Goal: Task Accomplishment & Management: Use online tool/utility

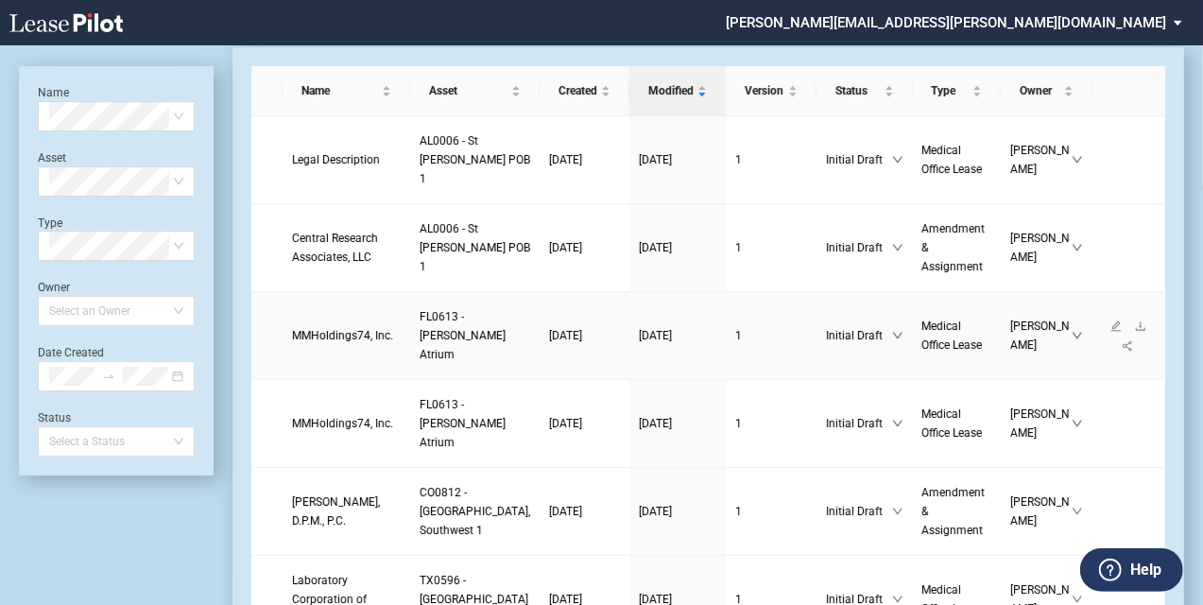
scroll to position [56, 0]
click at [1111, 419] on icon "edit" at bounding box center [1116, 412] width 11 height 11
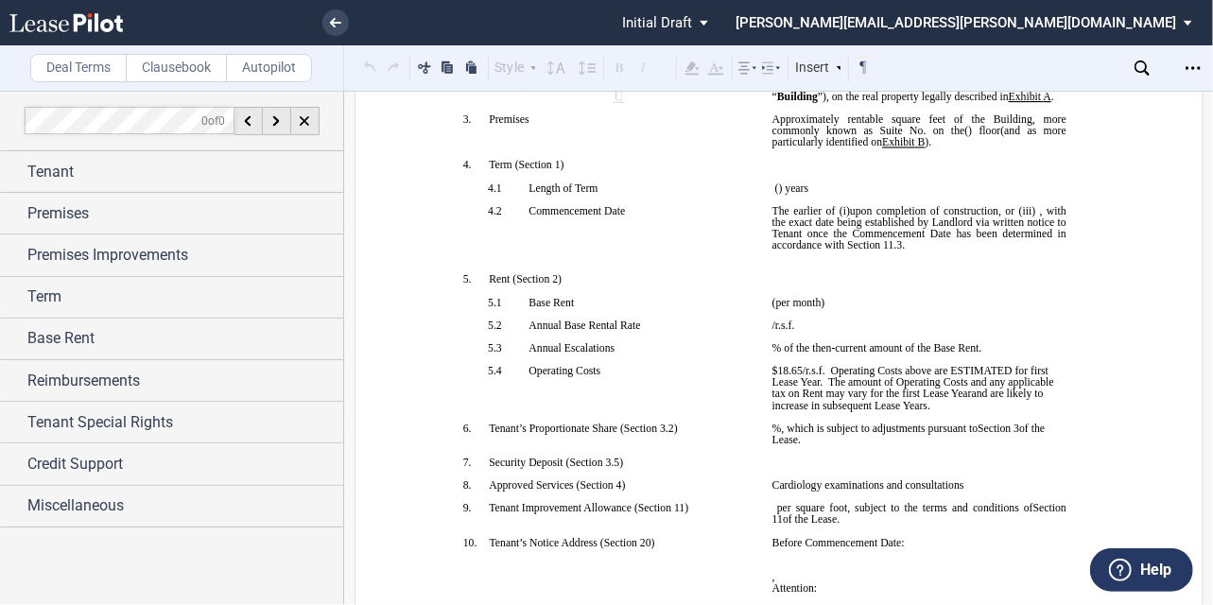
scroll to position [312, 0]
click at [941, 250] on span ", with the exact date being established by Landlord via written notice to Tenan…" at bounding box center [919, 226] width 297 height 45
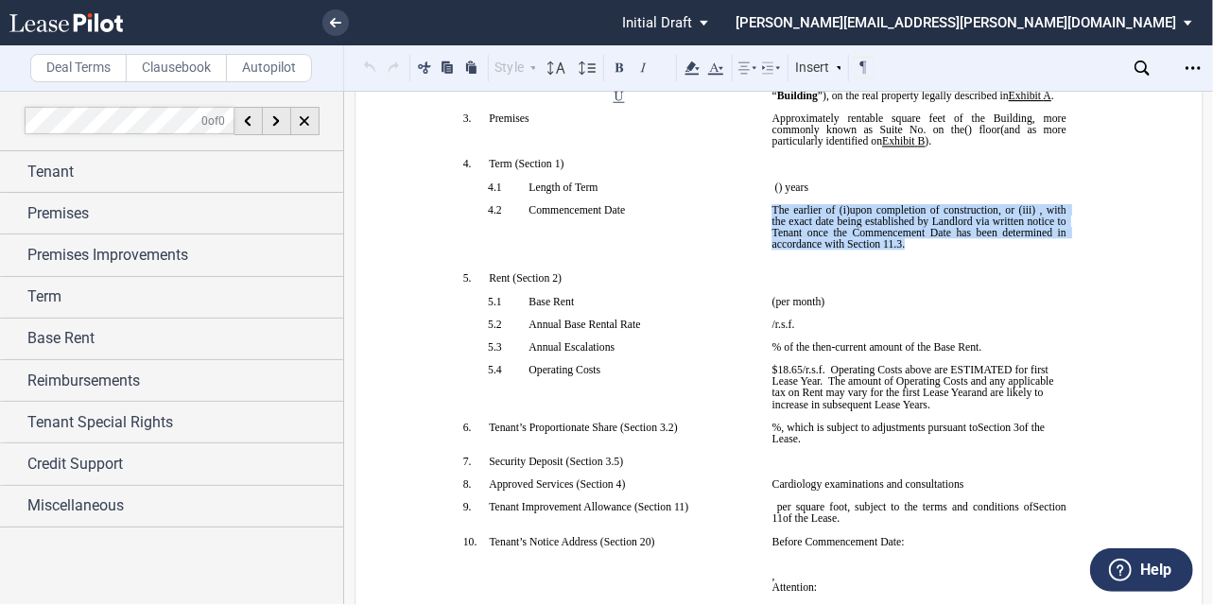
drag, startPoint x: 1030, startPoint y: 274, endPoint x: 769, endPoint y: 233, distance: 264.0
click at [771, 233] on p "﻿ ﻿ The earlier of (i) the date upon which [PERSON_NAME] opens to conduct busin…" at bounding box center [918, 226] width 294 height 45
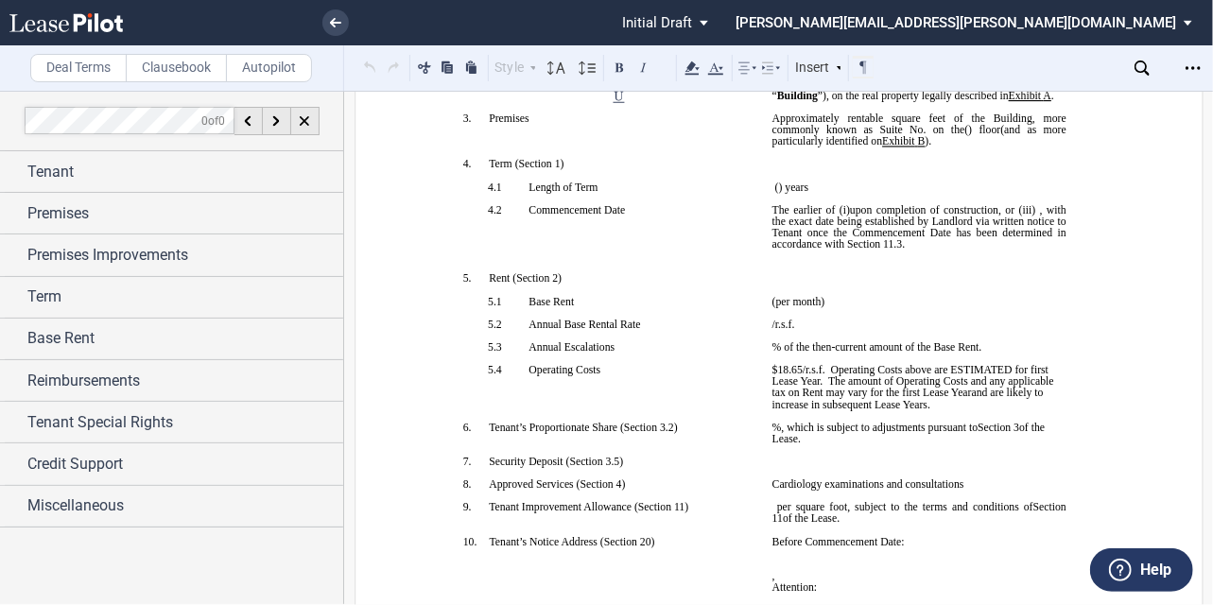
drag, startPoint x: 792, startPoint y: 241, endPoint x: 953, endPoint y: 243, distance: 160.7
click at [953, 243] on span ", with the exact date being established by Landlord via written notice to Tenan…" at bounding box center [919, 226] width 297 height 45
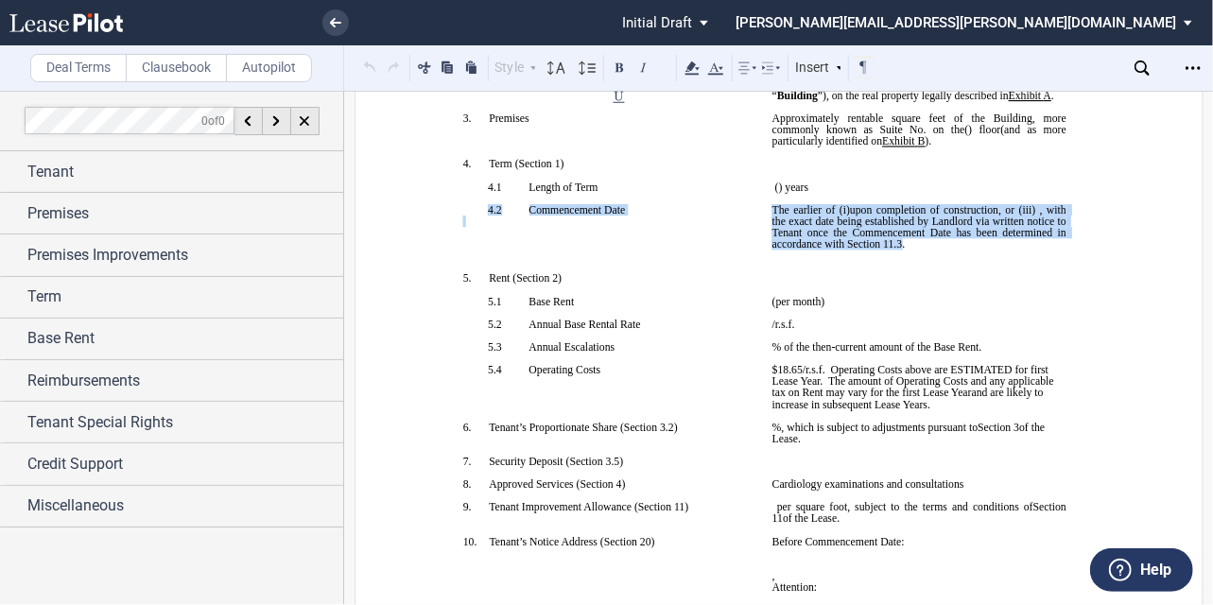
drag, startPoint x: 1025, startPoint y: 275, endPoint x: 771, endPoint y: 230, distance: 258.3
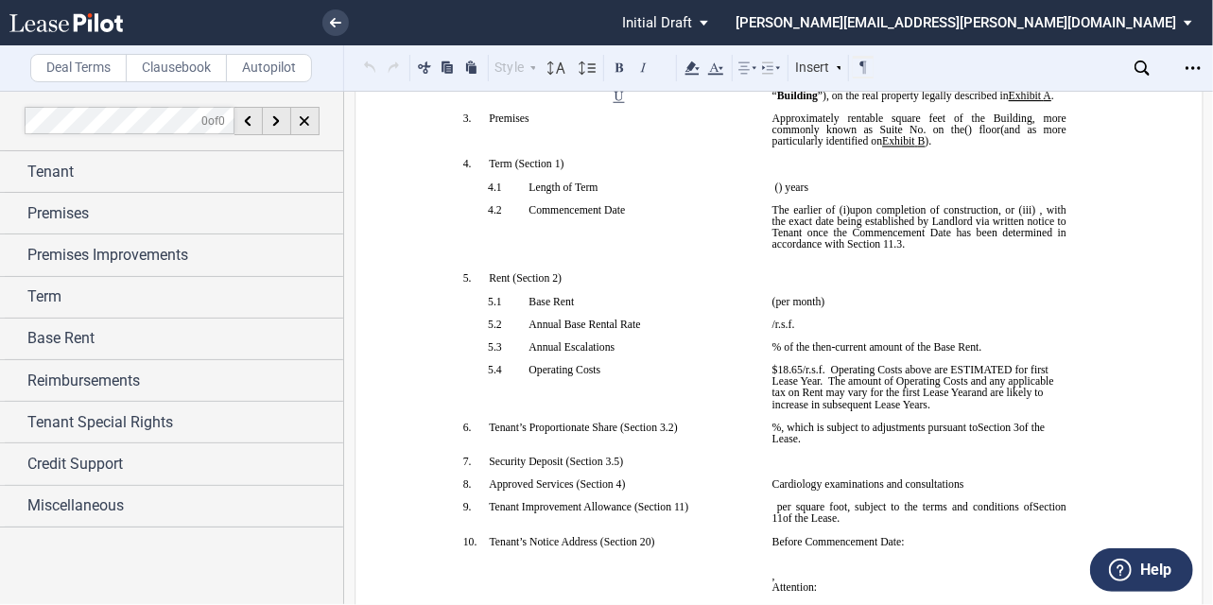
click at [773, 215] on span "The earlier of (i)" at bounding box center [810, 209] width 78 height 11
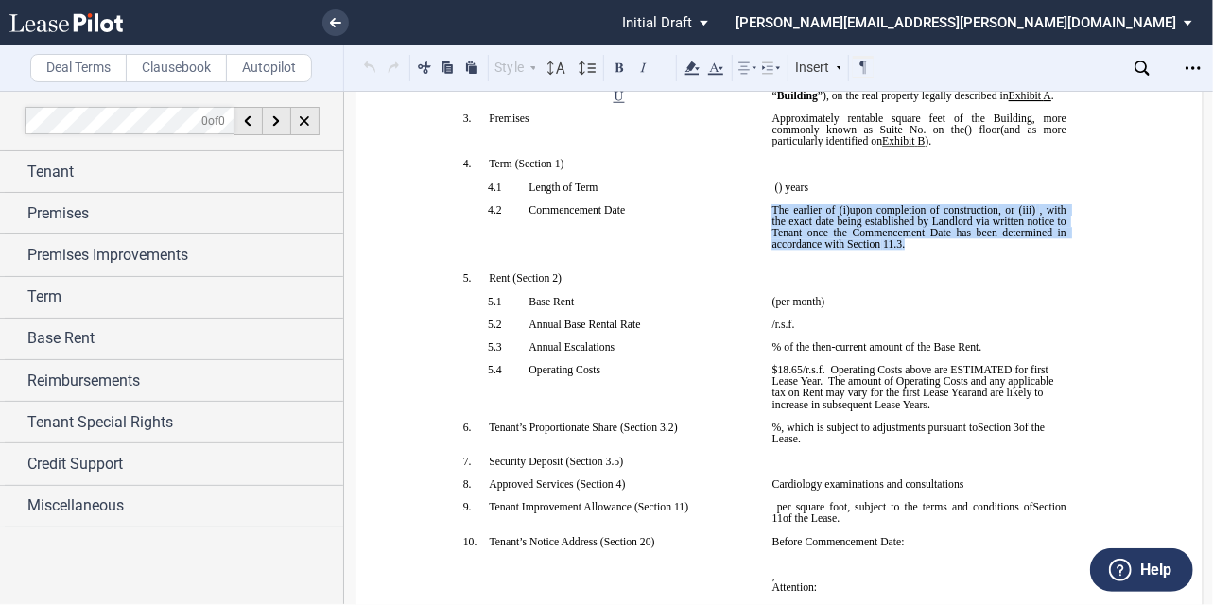
drag, startPoint x: 764, startPoint y: 235, endPoint x: 1036, endPoint y: 274, distance: 274.9
click at [1036, 273] on td "﻿ ﻿ The earlier of (i) the date upon which [PERSON_NAME] opens to conduct busin…" at bounding box center [918, 238] width 309 height 69
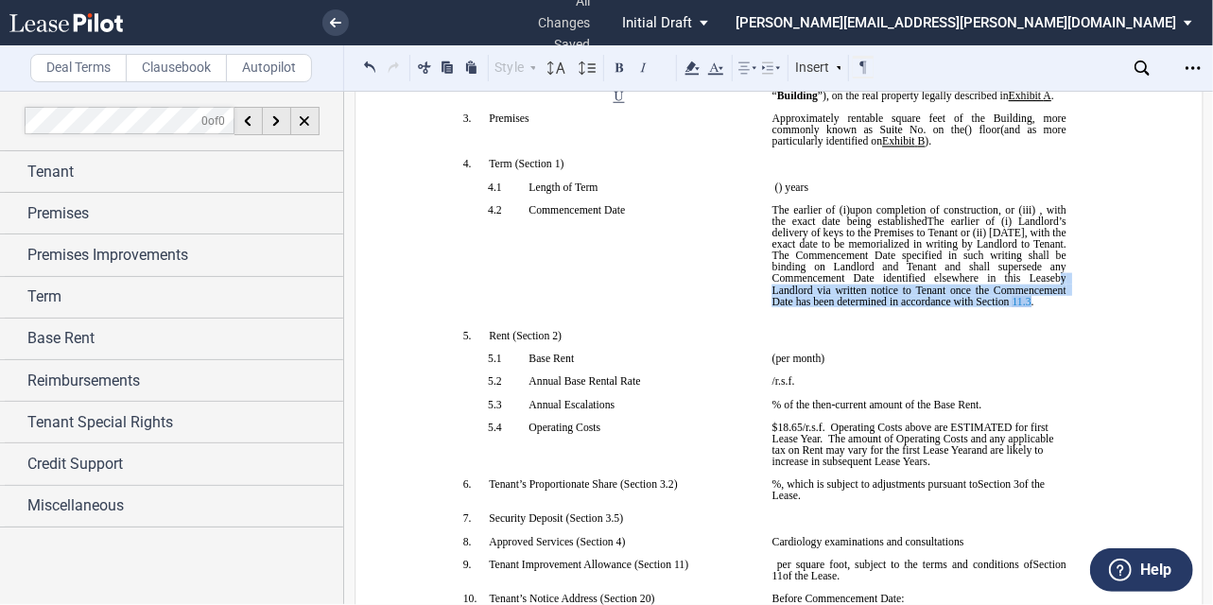
drag, startPoint x: 876, startPoint y: 326, endPoint x: 894, endPoint y: 347, distance: 27.5
click at [894, 307] on span ", with the exact date being established The earlier of (i) [PERSON_NAME]’s deli…" at bounding box center [921, 255] width 300 height 103
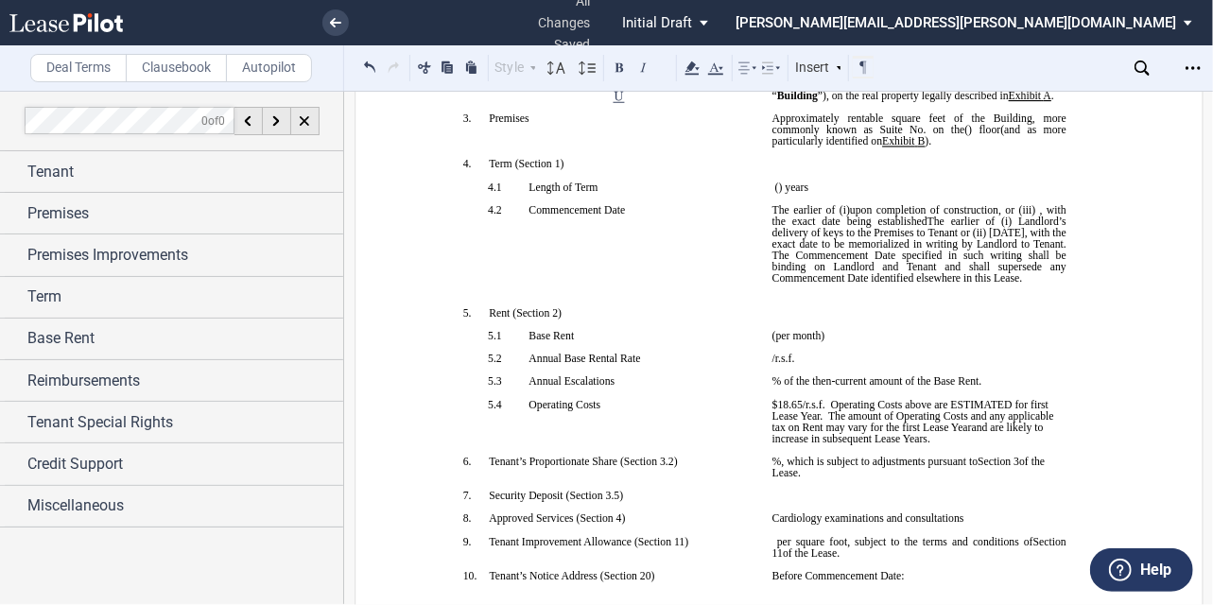
click at [974, 307] on p "﻿" at bounding box center [918, 301] width 294 height 11
click at [921, 284] on span "The earlier of (i) Landlord’s delivery of keys to the Premises to Tenant or (ii…" at bounding box center [921, 249] width 300 height 69
drag, startPoint x: 807, startPoint y: 265, endPoint x: 849, endPoint y: 233, distance: 52.6
click at [849, 233] on span "The earlier of (i) or upon completion of construction , or (iii) ﻿ ﻿ , with the…" at bounding box center [921, 244] width 300 height 80
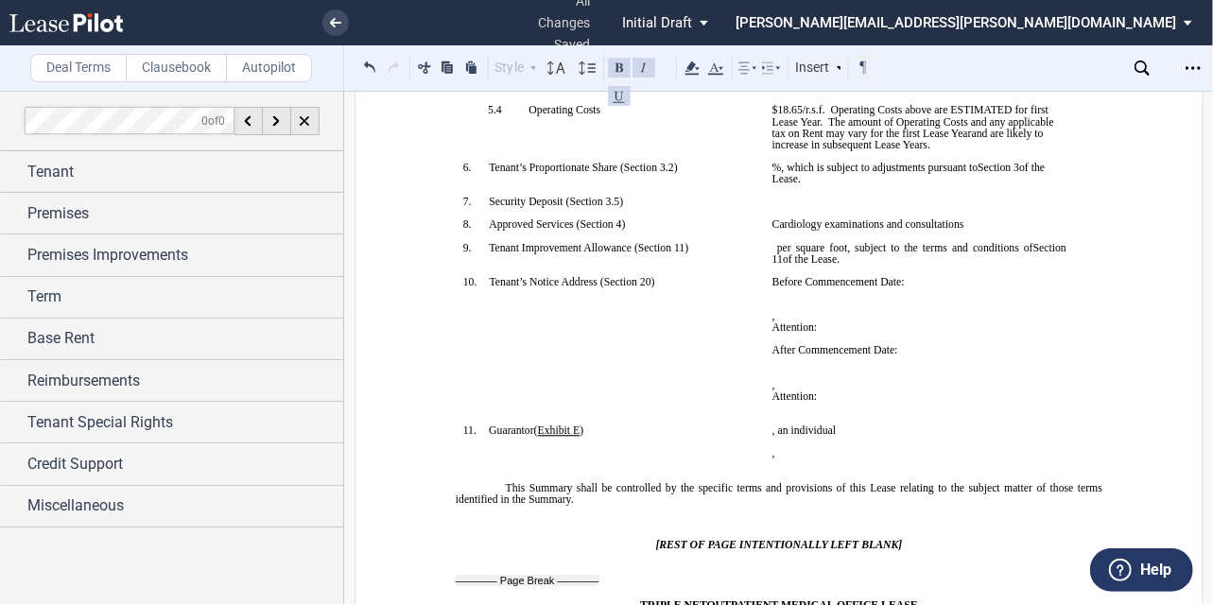
scroll to position [596, 0]
click at [775, 206] on p "﻿ ﻿ ﻿ ﻿" at bounding box center [918, 200] width 294 height 11
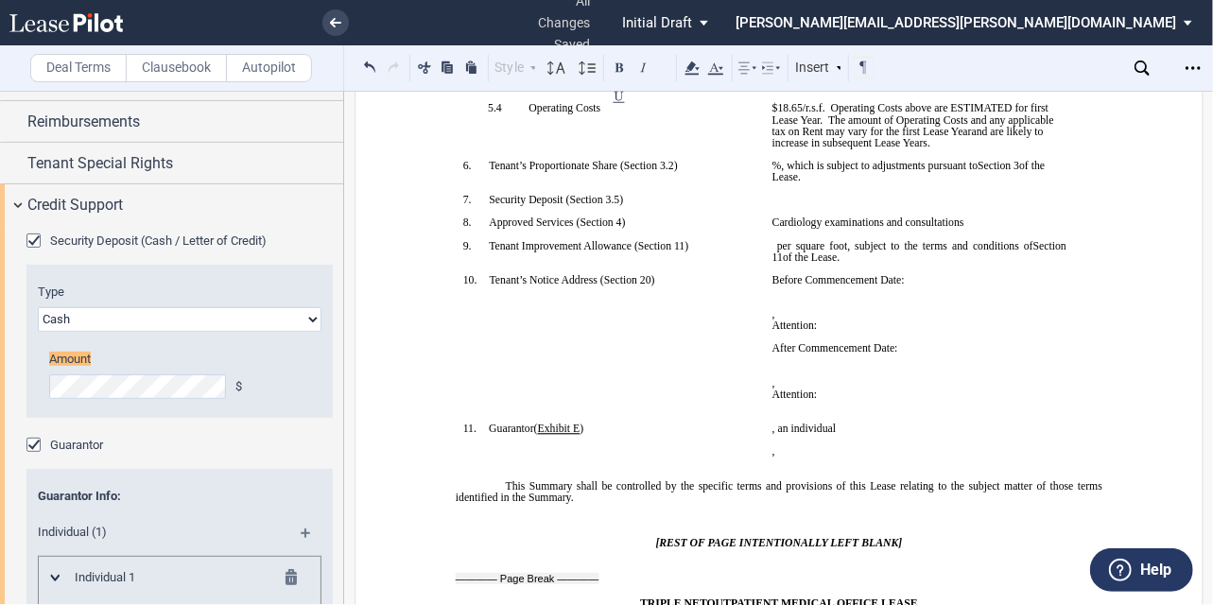
scroll to position [267, 0]
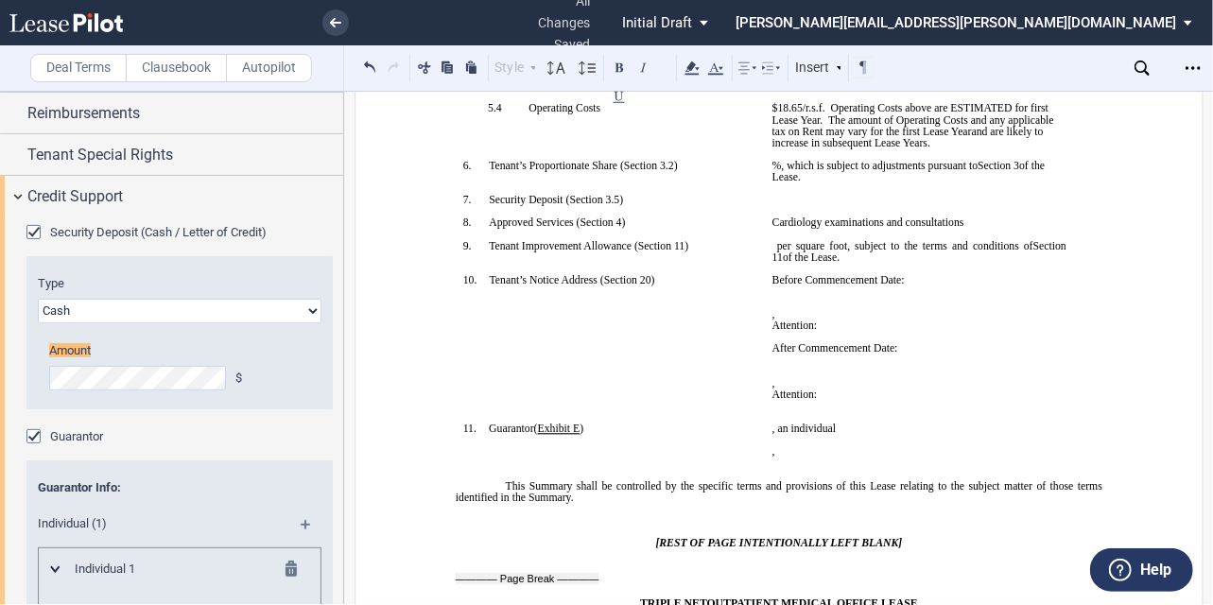
drag, startPoint x: 813, startPoint y: 252, endPoint x: 33, endPoint y: 367, distance: 788.1
click at [35, 370] on div "Type Letter of Credit (L/C) Cash Cash and Letter of Credit Amount $ LoC Burndow…" at bounding box center [179, 342] width 306 height 134
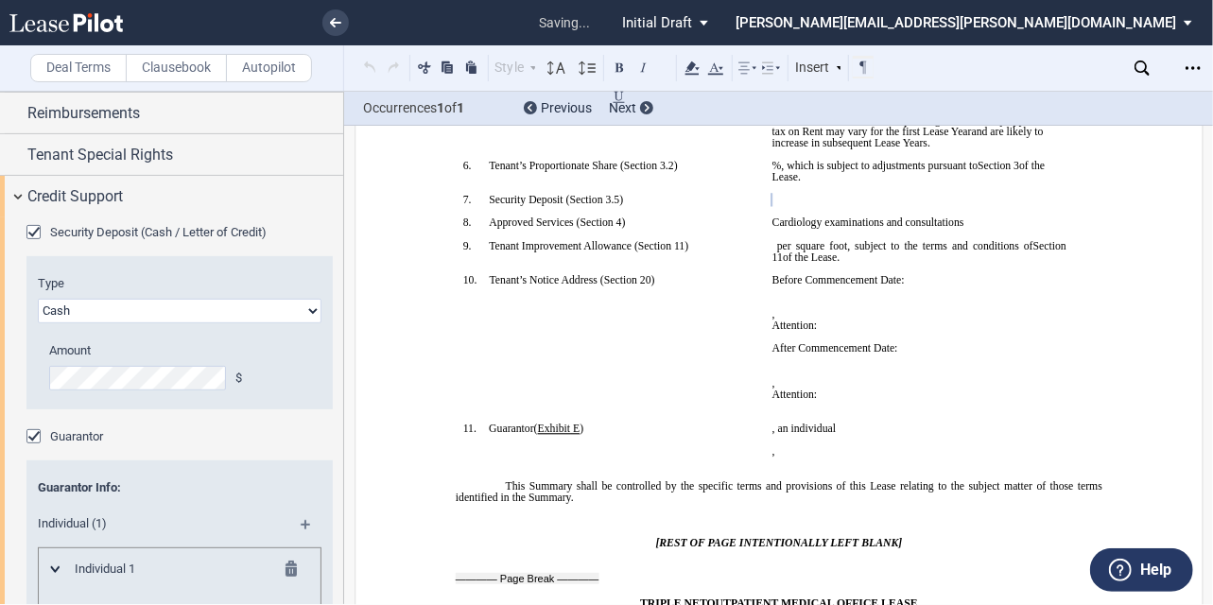
click at [847, 240] on p "﻿" at bounding box center [918, 234] width 294 height 11
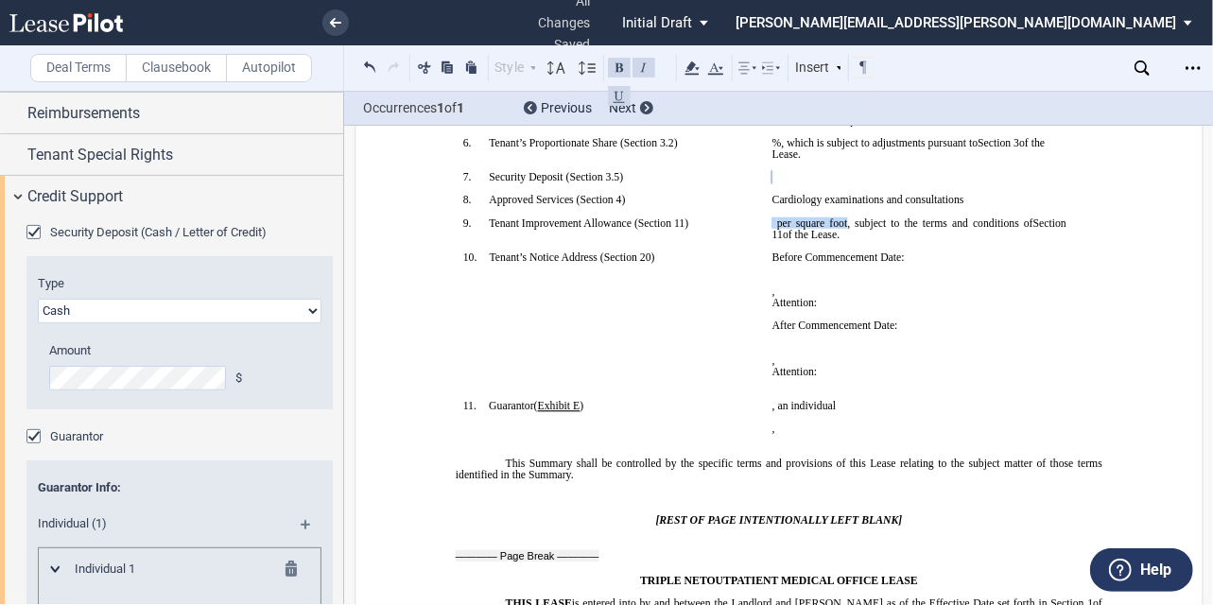
click at [773, 240] on span "﻿ ﻿ per square foot, subject to the terms and conditions of ﻿ Section 11 ﻿ of t…" at bounding box center [919, 228] width 297 height 23
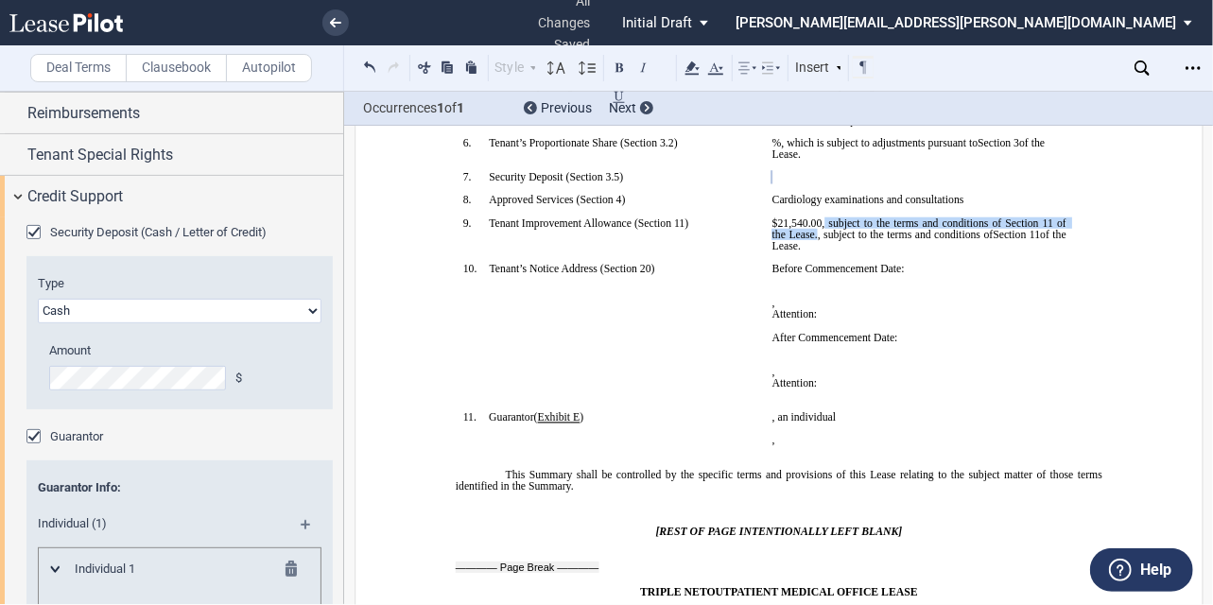
drag, startPoint x: 819, startPoint y: 279, endPoint x: 813, endPoint y: 292, distance: 14.8
click at [813, 251] on span "﻿ ﻿ $21,540.00, subject to the terms and conditions of Section 11 of the Lease.…" at bounding box center [919, 234] width 297 height 34
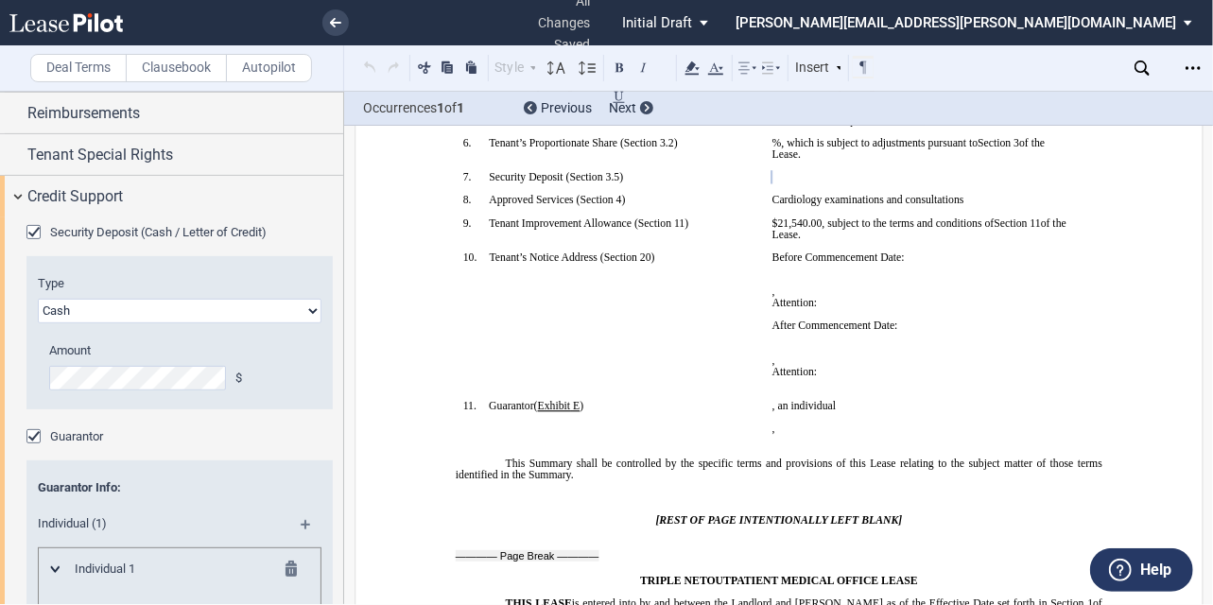
click at [892, 240] on p "﻿ ﻿ , subject to the terms and conditions of ﻿ ﻿ of the Lease. ﻿ ﻿ $21,540.00 ﻿…" at bounding box center [918, 228] width 294 height 23
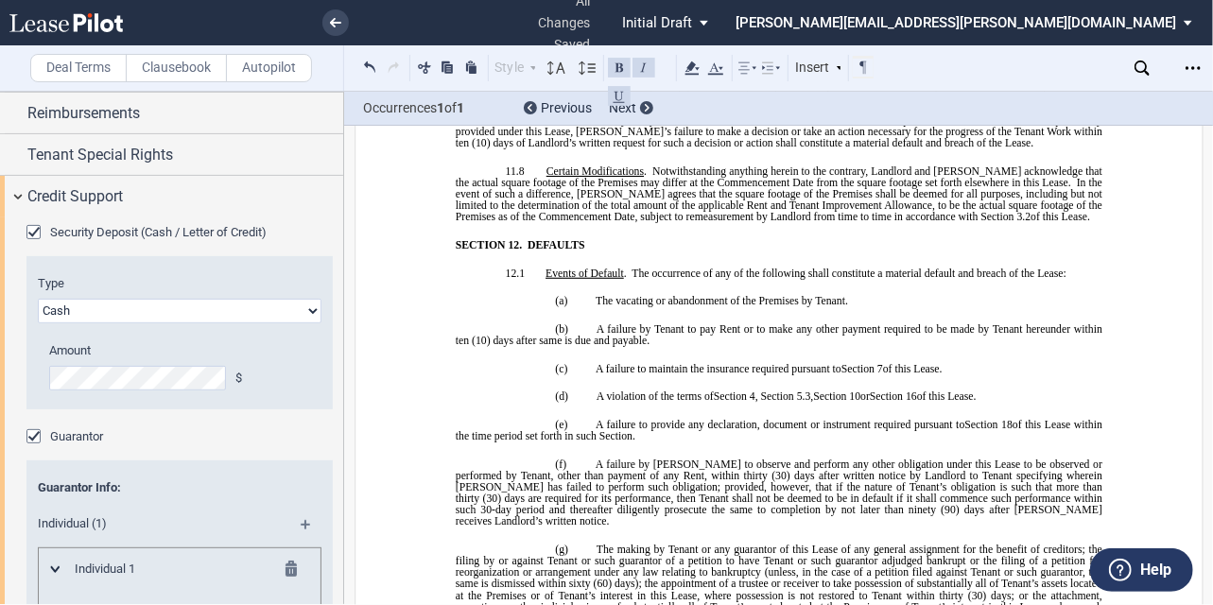
scroll to position [9997, 0]
click at [1140, 269] on div "﻿ BASE YEAR TRIPLE NET OUTPATIENT MEDICAL OFFICE LEASE ﻿ ﻿ THIS BASE YEAR TRIPL…" at bounding box center [778, 566] width 849 height 20822
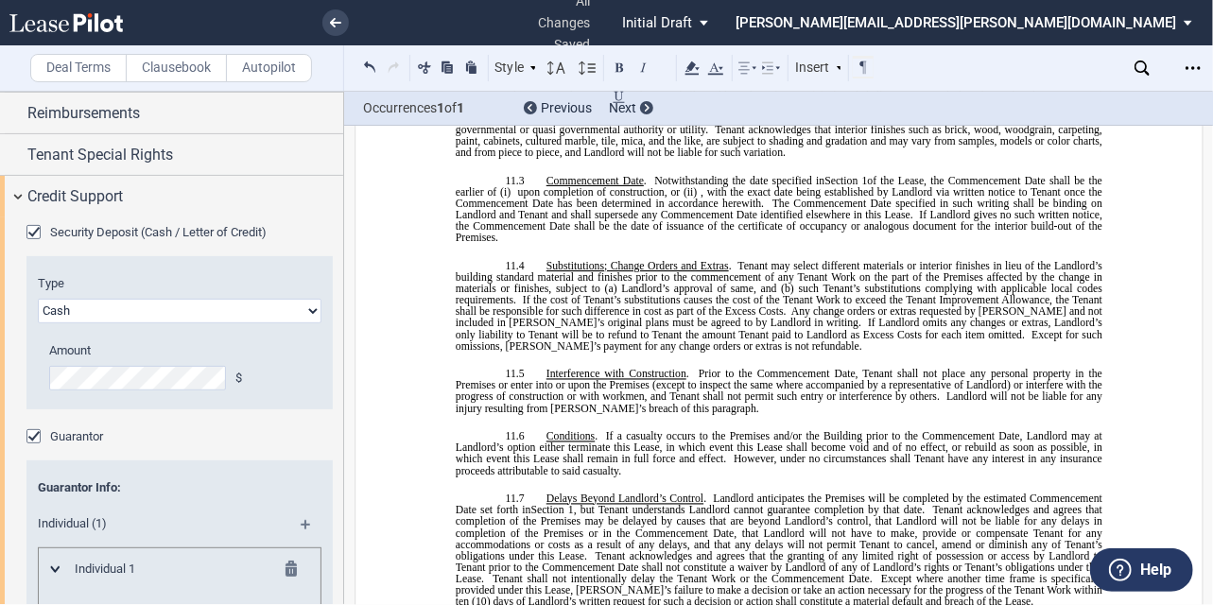
scroll to position [9535, 0]
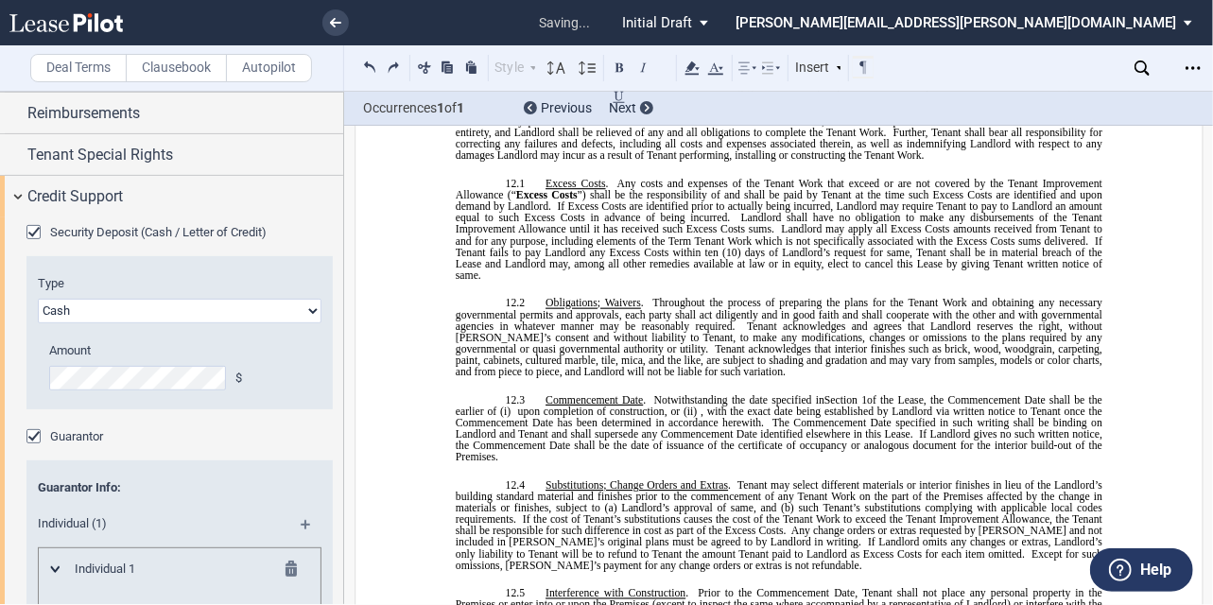
scroll to position [550, 0]
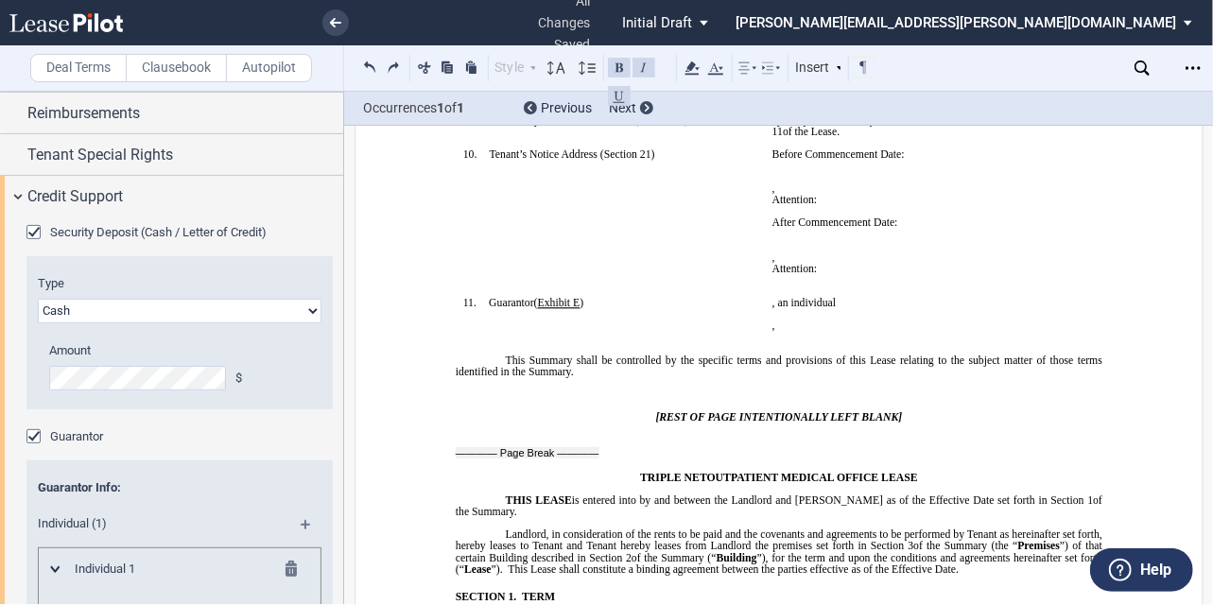
scroll to position [728, 0]
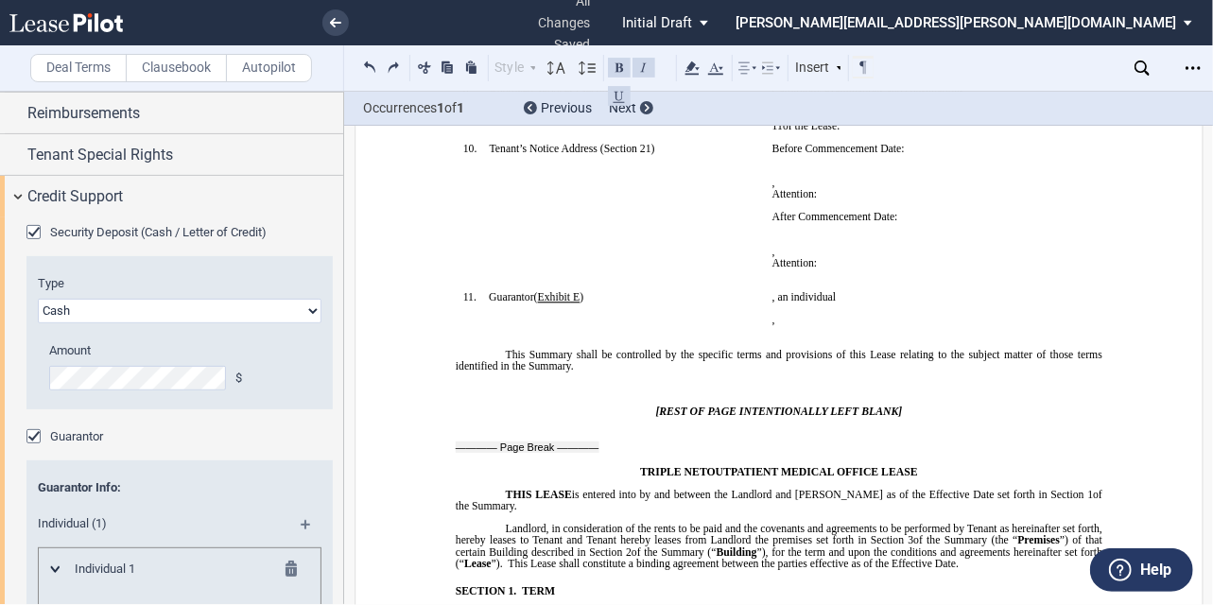
click at [772, 131] on span "﻿ ﻿ per square foot, subject to the terms and conditions of ﻿ Section 11 ﻿ of t…" at bounding box center [919, 120] width 297 height 23
drag, startPoint x: 800, startPoint y: 169, endPoint x: 723, endPoint y: 275, distance: 130.6
click at [723, 275] on td "!!SET_LEVEL_0!! !!SBL_LEVEL_1!! 10. Tenant’s Notice Address ( ﻿ Section 21 ﻿ ) ﻿" at bounding box center [609, 217] width 309 height 148
click at [784, 131] on span "﻿ ﻿ per square foot, subject to the terms and conditions of ﻿ Section 11 ﻿ of t…" at bounding box center [919, 120] width 297 height 23
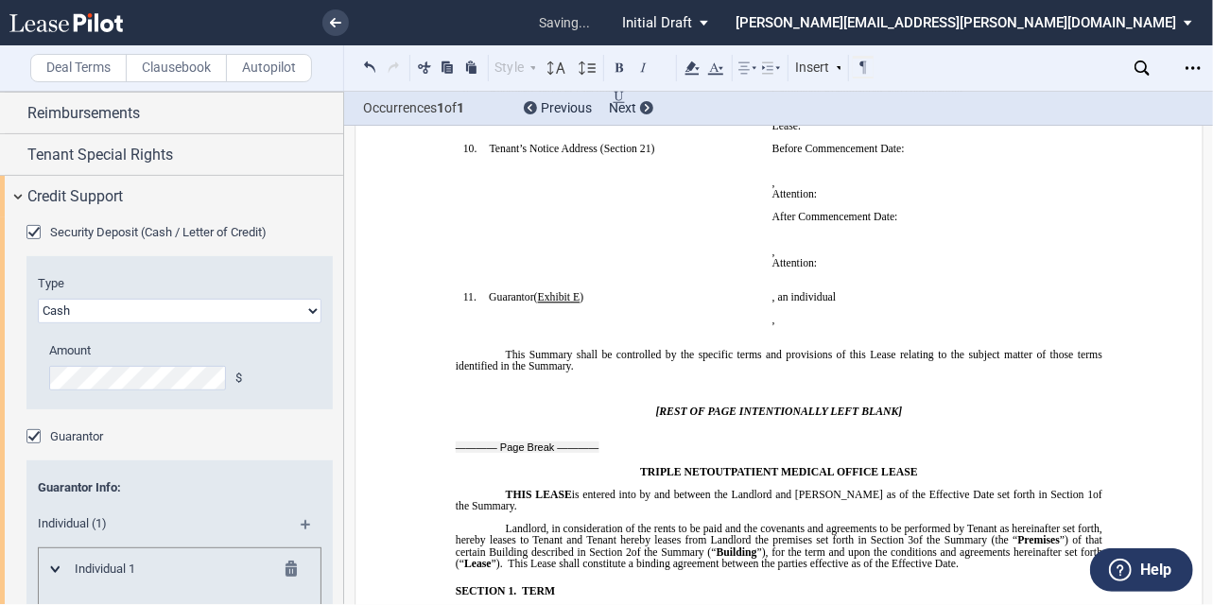
click at [771, 120] on span "21,540.00" at bounding box center [793, 114] width 44 height 11
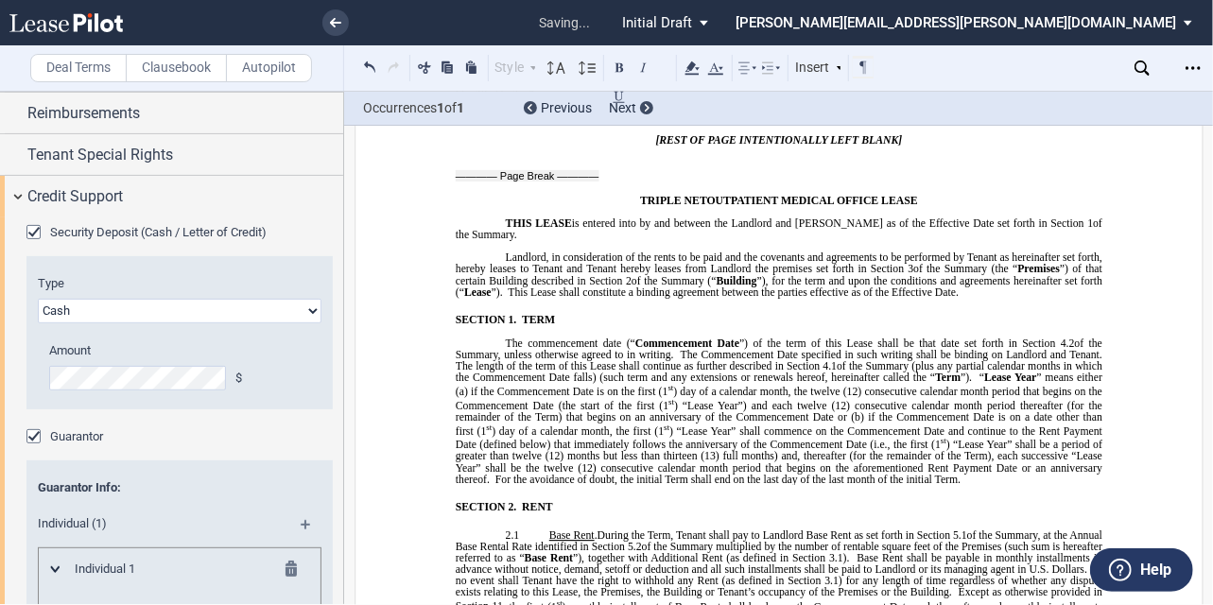
scroll to position [1000, 0]
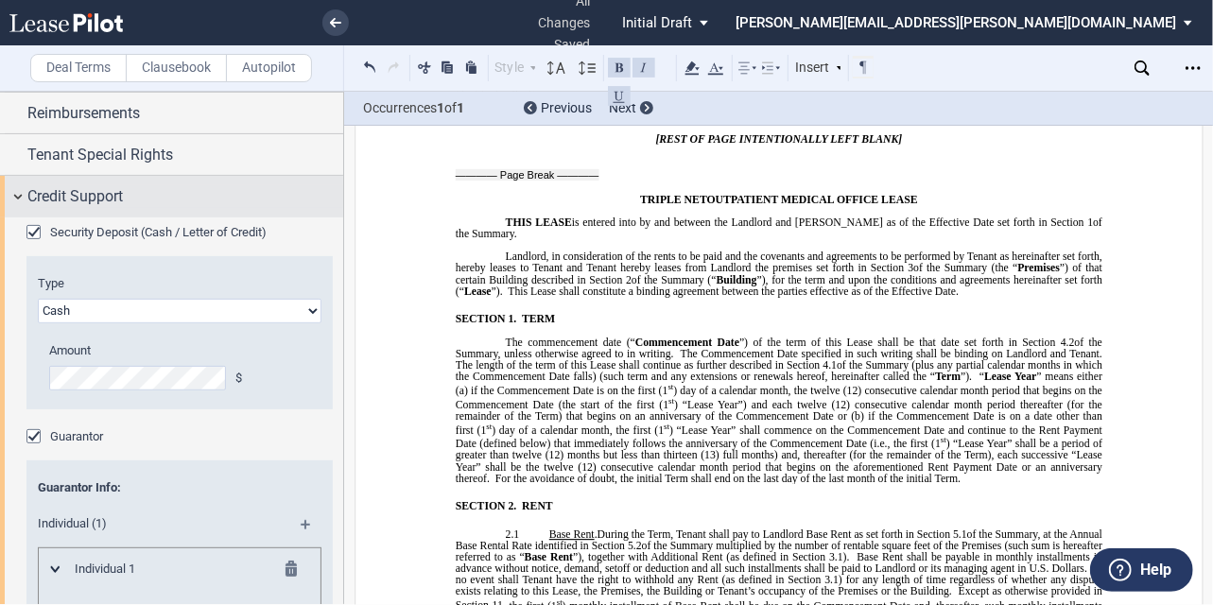
click at [70, 198] on span "Credit Support" at bounding box center [74, 196] width 95 height 23
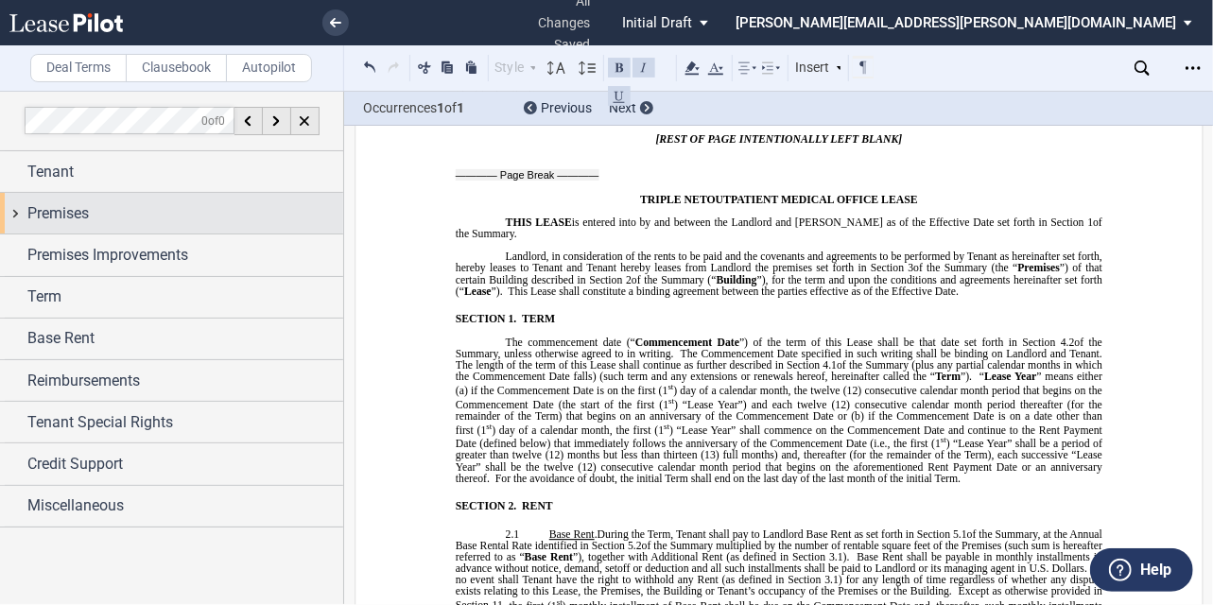
scroll to position [0, 0]
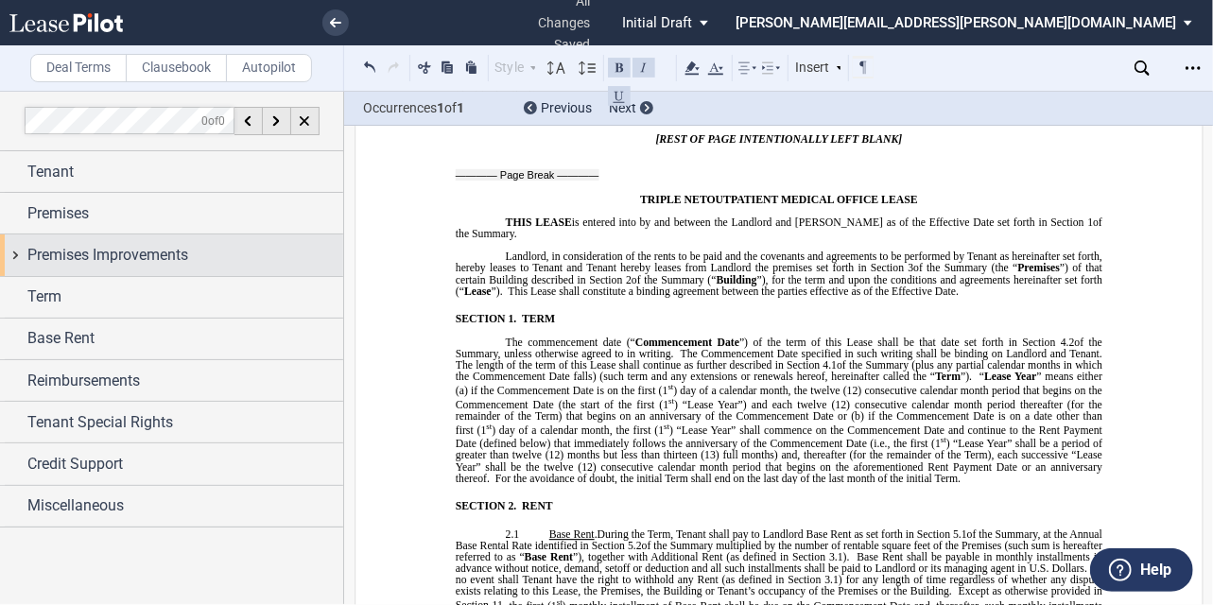
click at [101, 254] on span "Premises Improvements" at bounding box center [107, 255] width 161 height 23
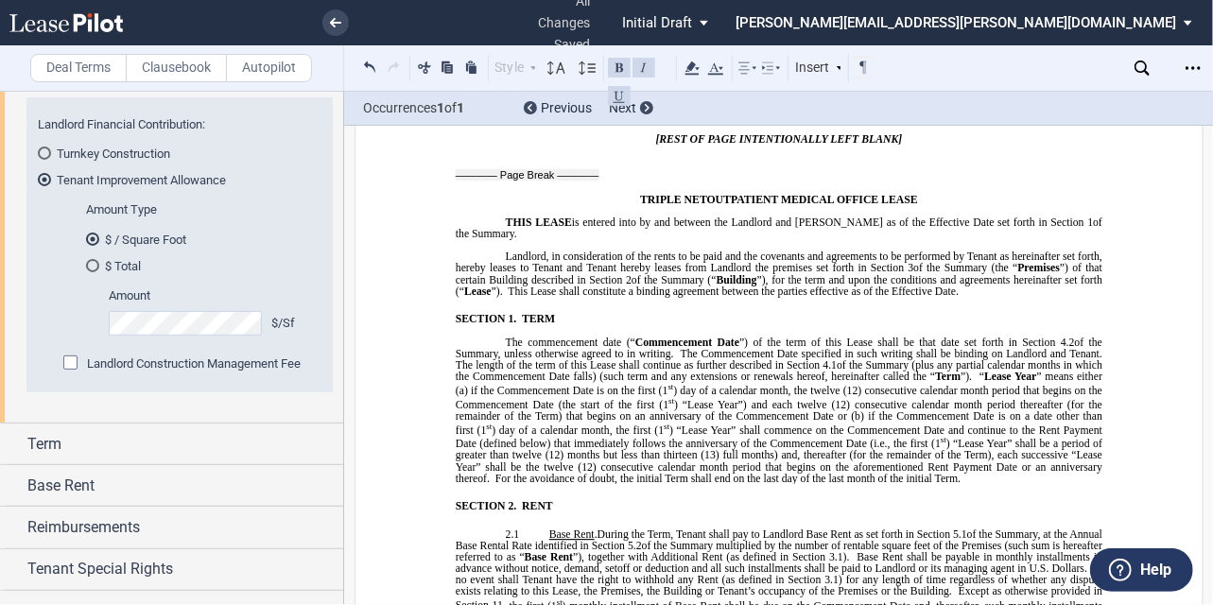
scroll to position [246, 0]
click at [71, 360] on div "Landlord Construction Management Fee" at bounding box center [72, 365] width 19 height 19
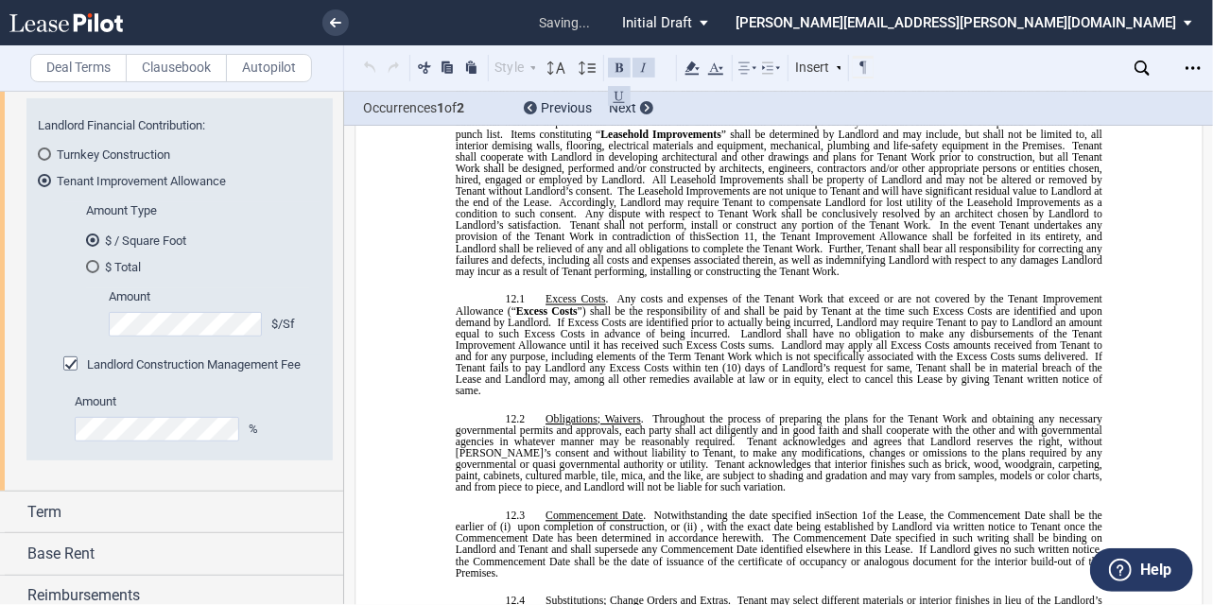
scroll to position [9598, 0]
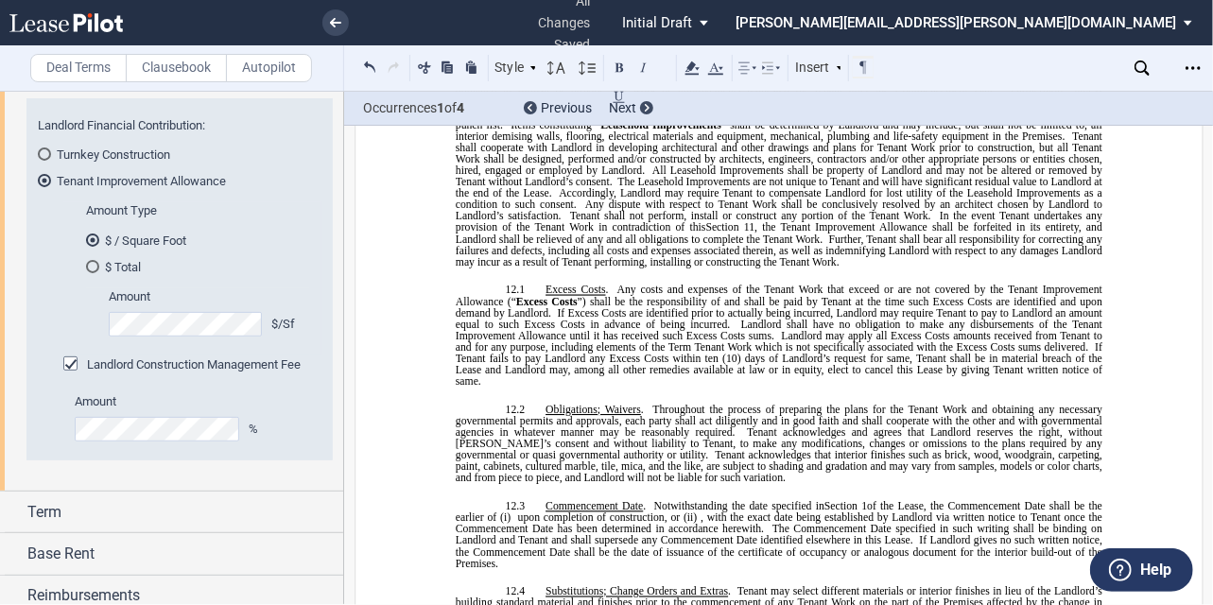
scroll to position [9558, 0]
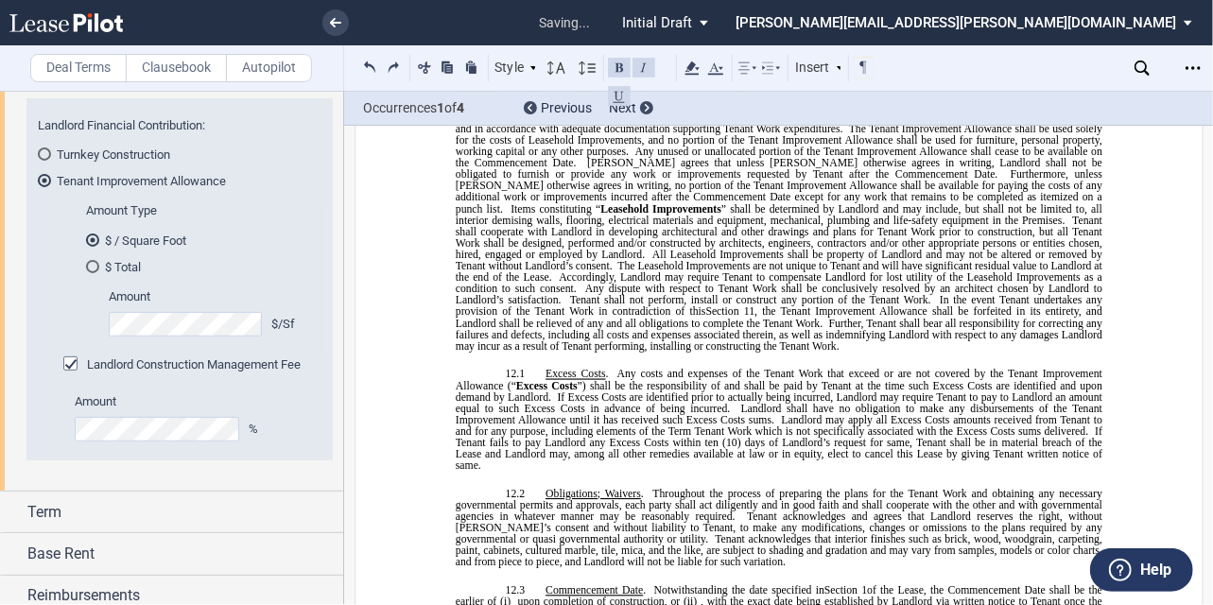
scroll to position [550, 0]
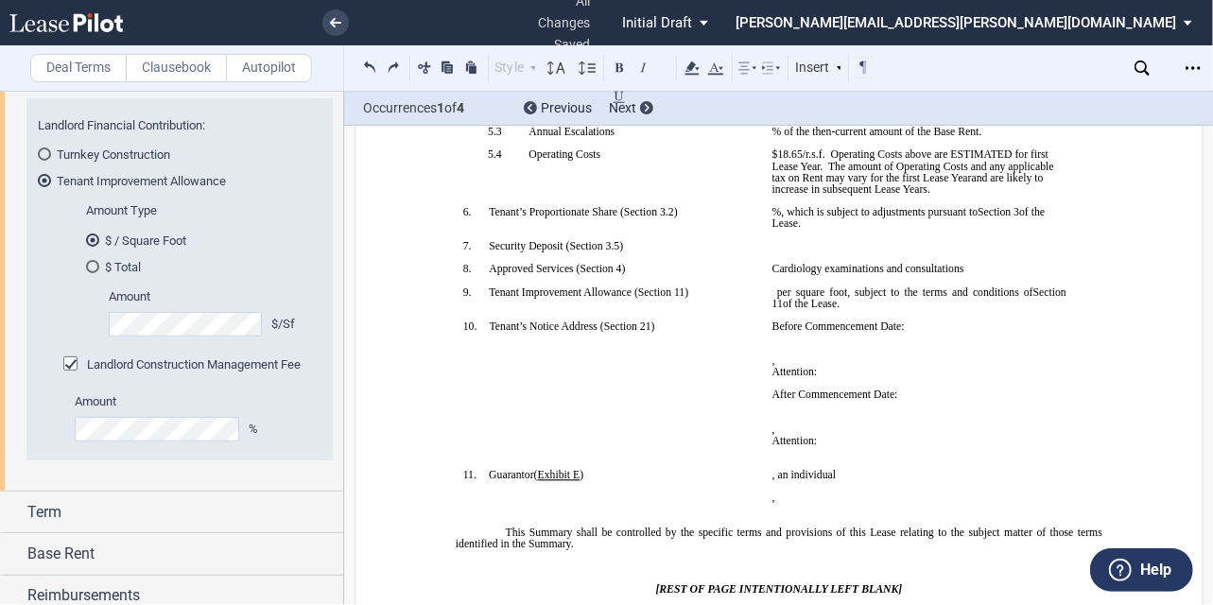
click at [841, 252] on p "﻿ ﻿ ﻿ ﻿" at bounding box center [918, 246] width 294 height 11
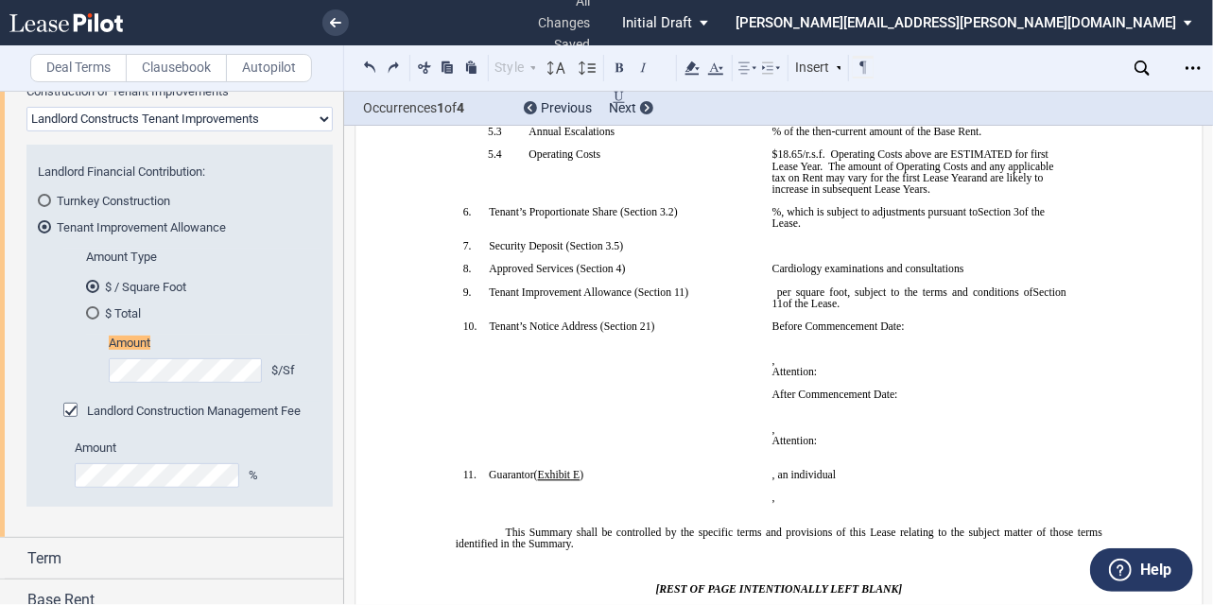
scroll to position [194, 0]
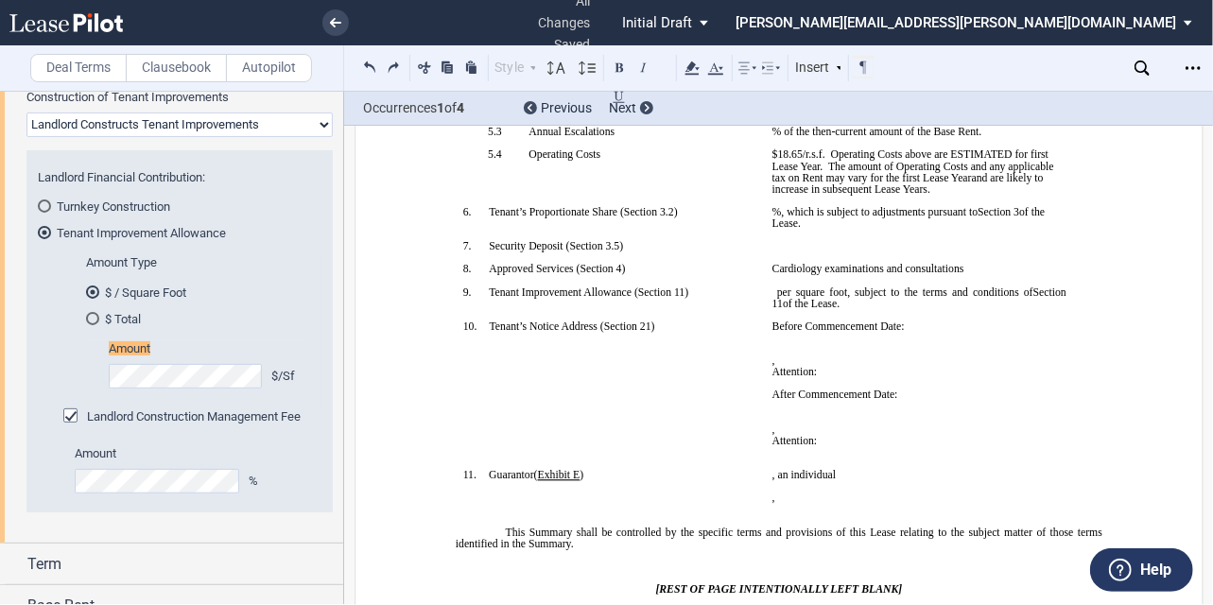
click at [92, 318] on div "$ Total" at bounding box center [92, 318] width 13 height 13
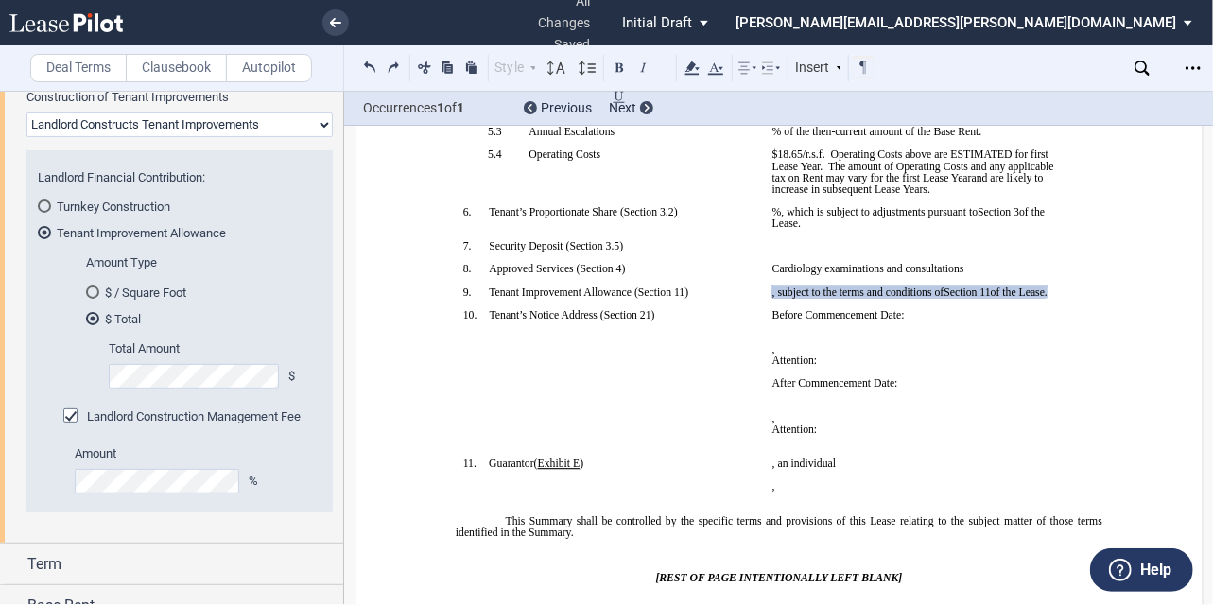
click at [749, 332] on p "﻿" at bounding box center [609, 325] width 294 height 11
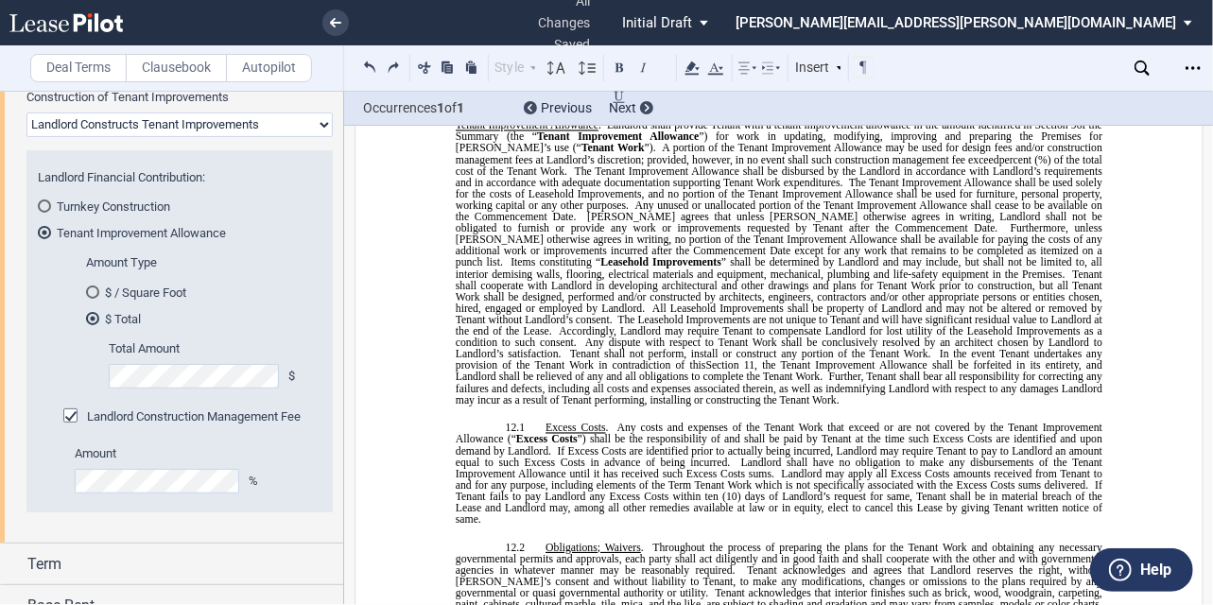
scroll to position [9411, 0]
drag, startPoint x: 942, startPoint y: 408, endPoint x: 446, endPoint y: 402, distance: 496.2
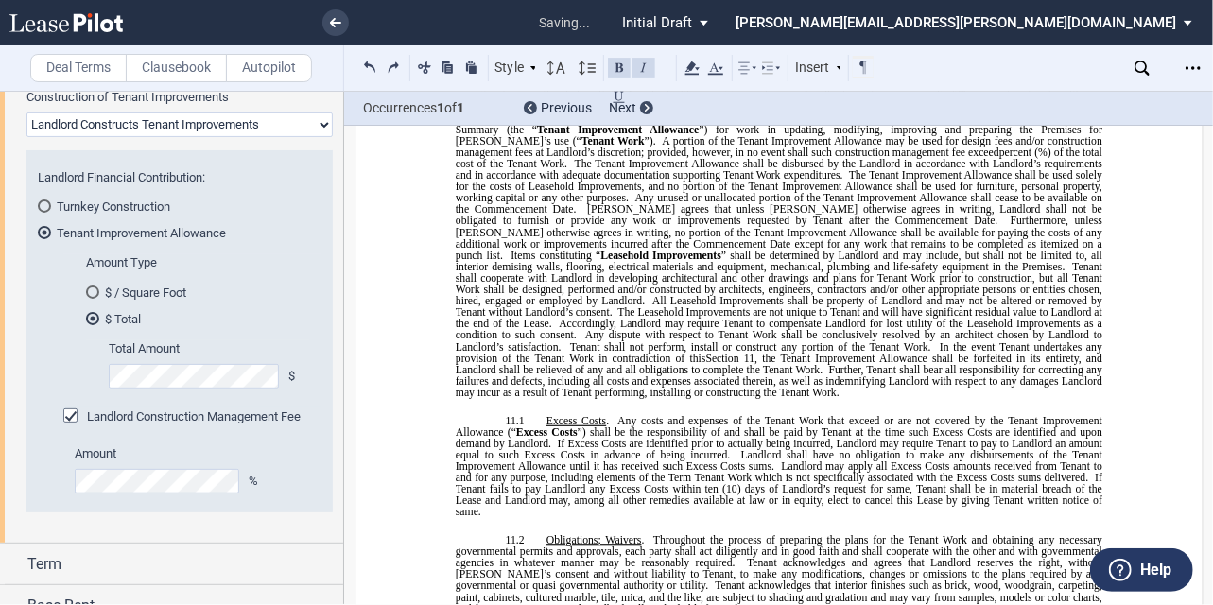
scroll to position [9388, 0]
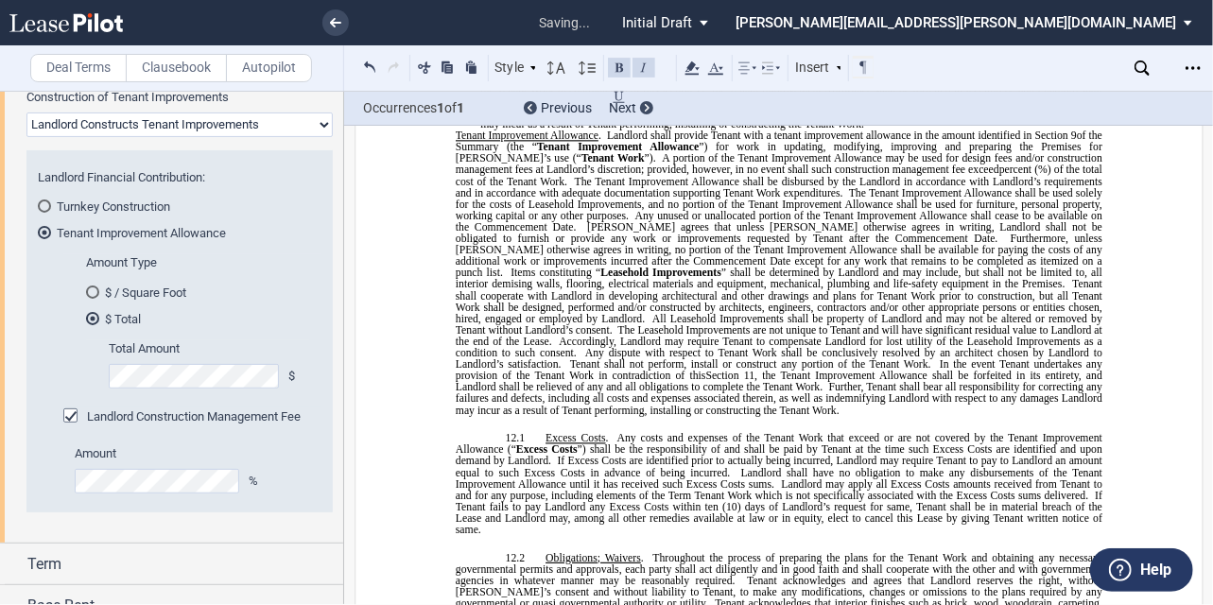
drag, startPoint x: 522, startPoint y: 460, endPoint x: 445, endPoint y: 457, distance: 76.6
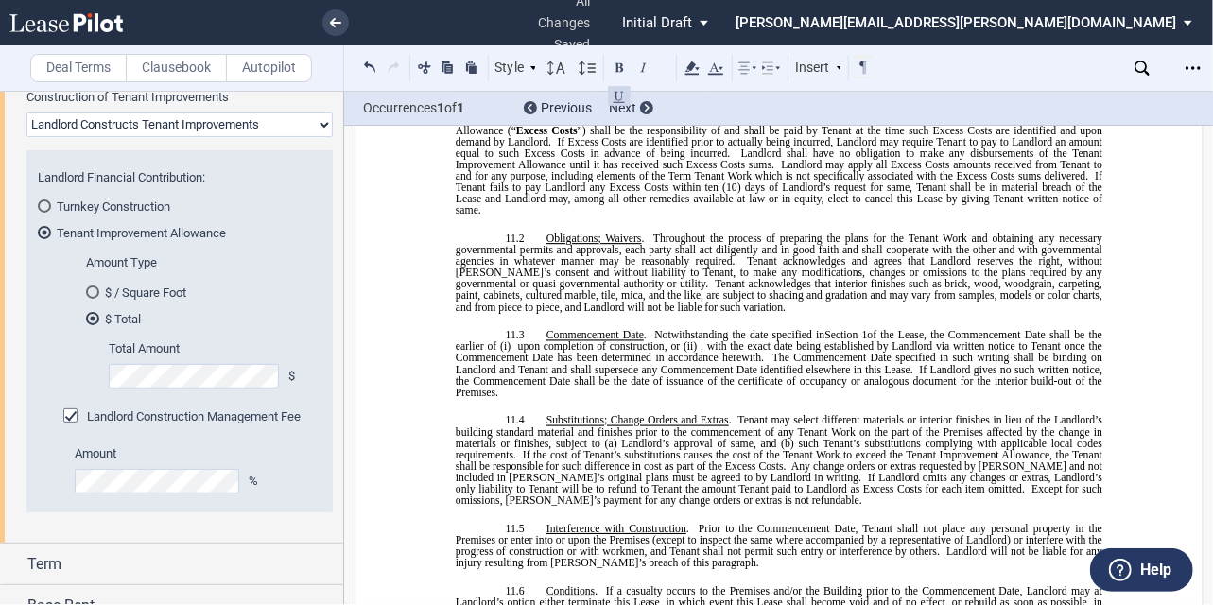
scroll to position [9680, 0]
drag, startPoint x: 602, startPoint y: 453, endPoint x: 444, endPoint y: 156, distance: 336.1
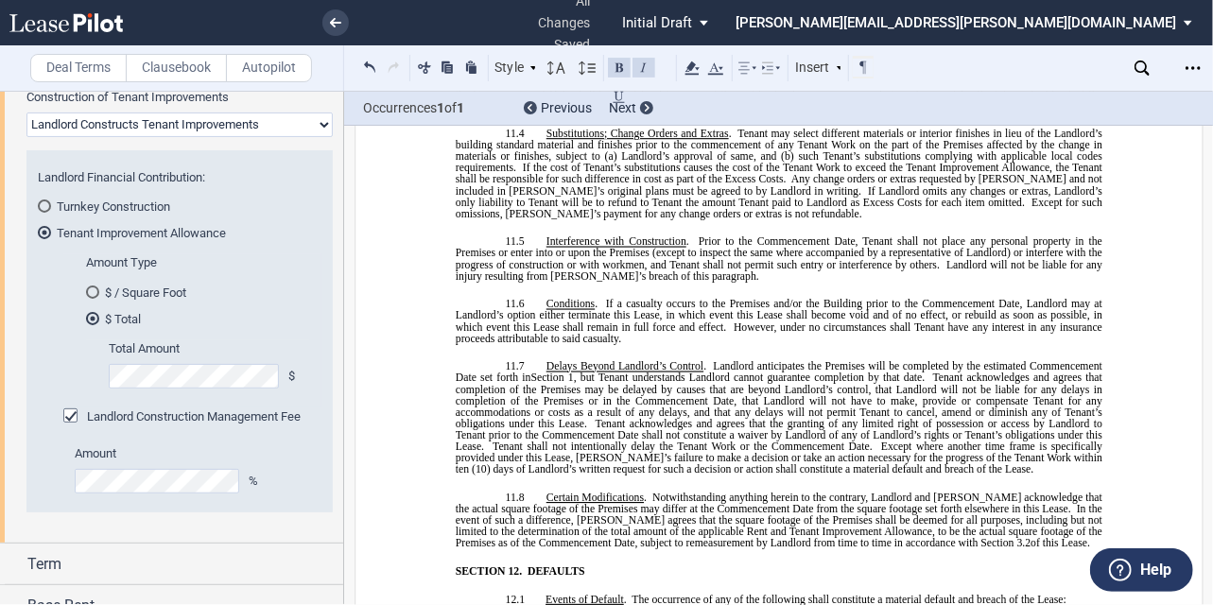
drag, startPoint x: 449, startPoint y: 154, endPoint x: 595, endPoint y: 451, distance: 331.0
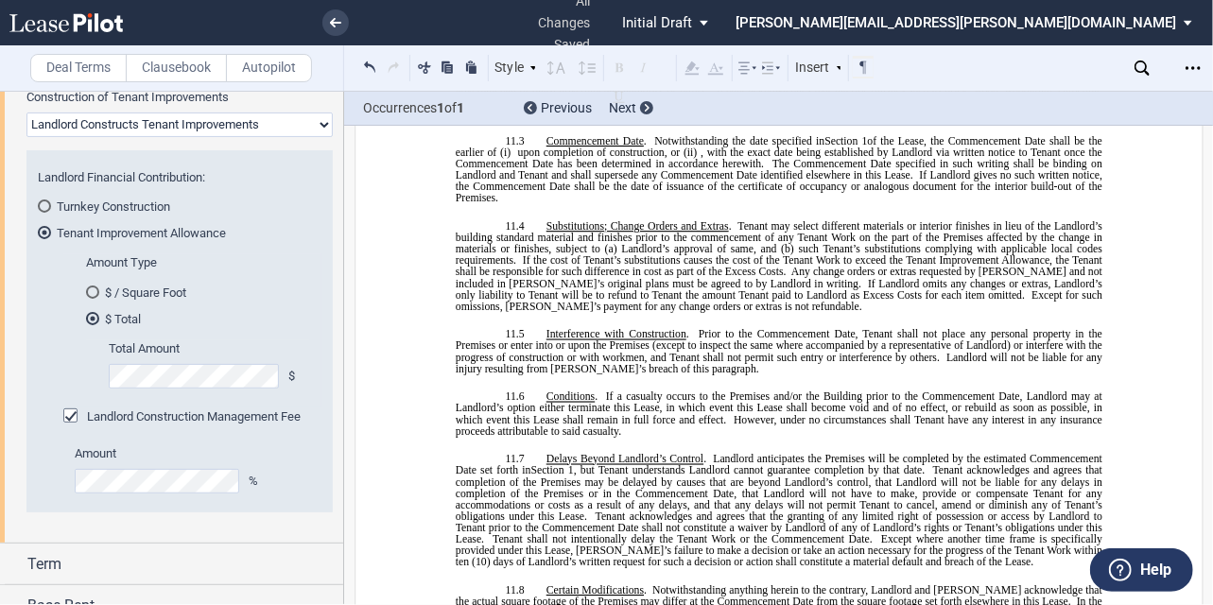
scroll to position [9586, 0]
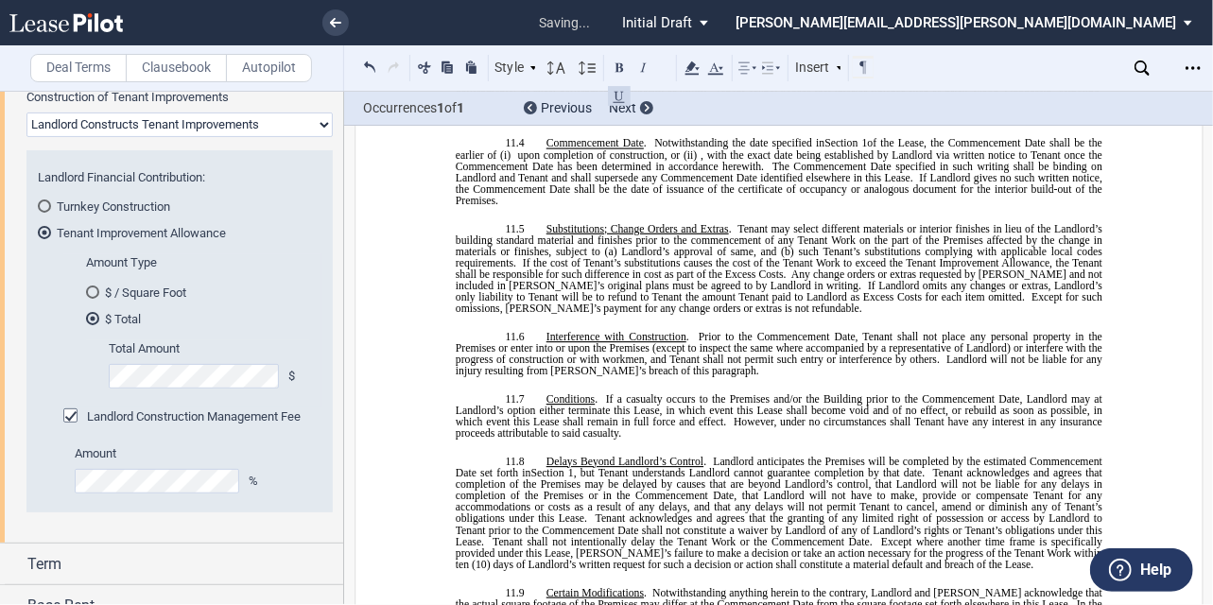
scroll to position [9603, 0]
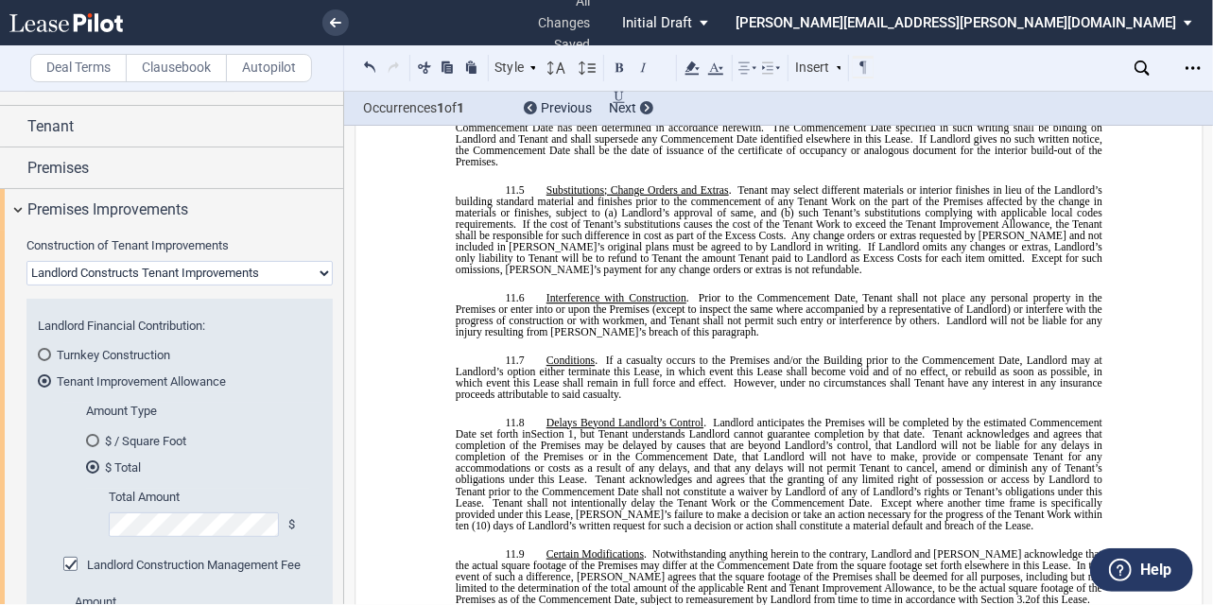
scroll to position [39, 0]
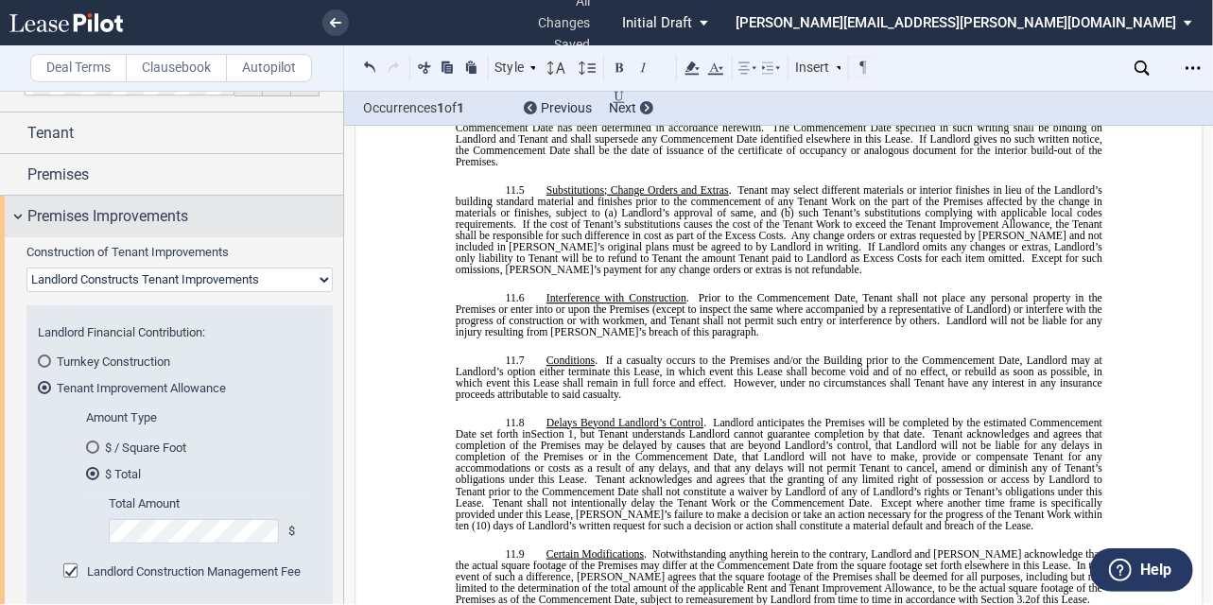
click at [182, 211] on span "Premises Improvements" at bounding box center [107, 216] width 161 height 23
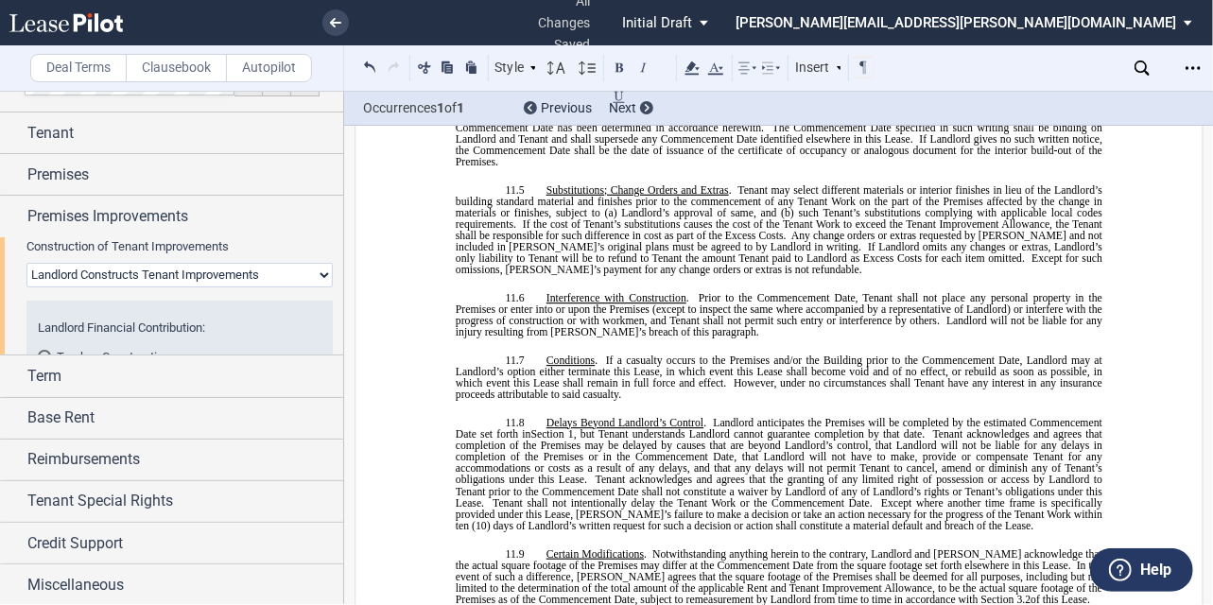
scroll to position [0, 0]
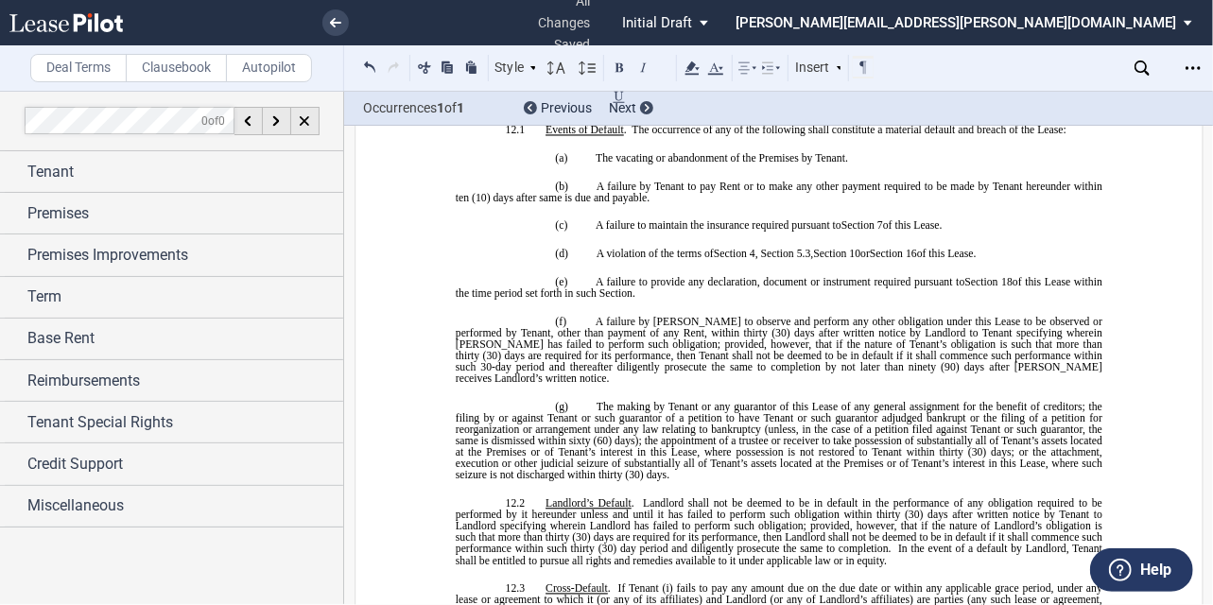
scroll to position [10165, 0]
drag, startPoint x: 541, startPoint y: 308, endPoint x: 539, endPoint y: 247, distance: 61.5
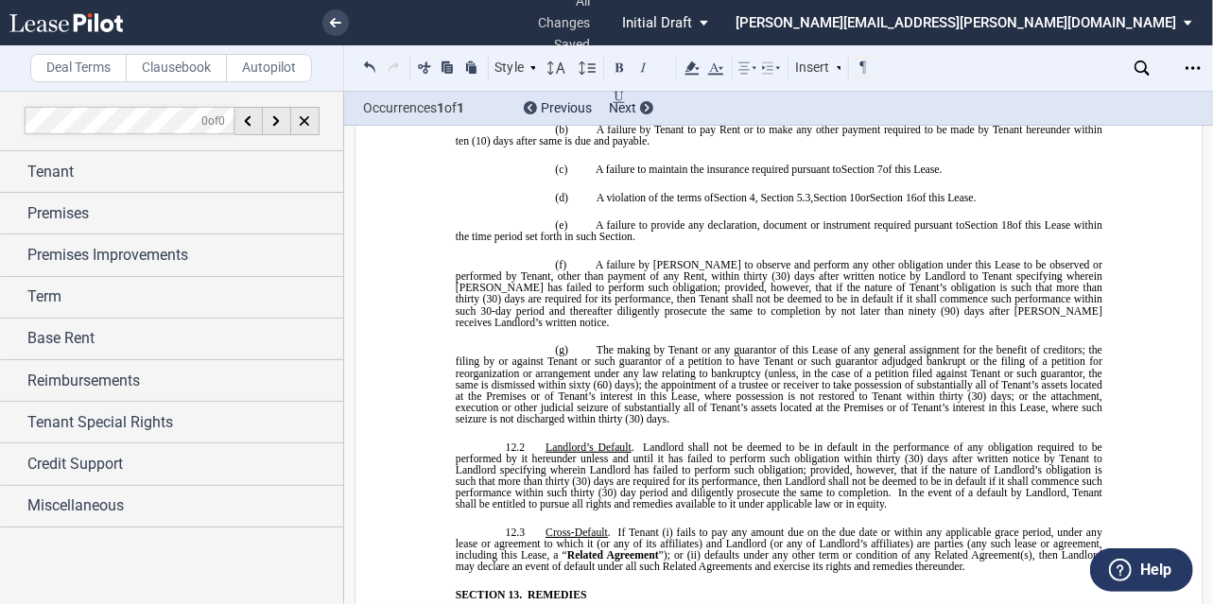
drag, startPoint x: 636, startPoint y: 245, endPoint x: 539, endPoint y: 243, distance: 97.4
click at [655, 68] on span at bounding box center [640, 68] width 64 height 25
click at [658, 69] on span at bounding box center [640, 68] width 64 height 25
drag, startPoint x: 595, startPoint y: 245, endPoint x: 560, endPoint y: 295, distance: 61.6
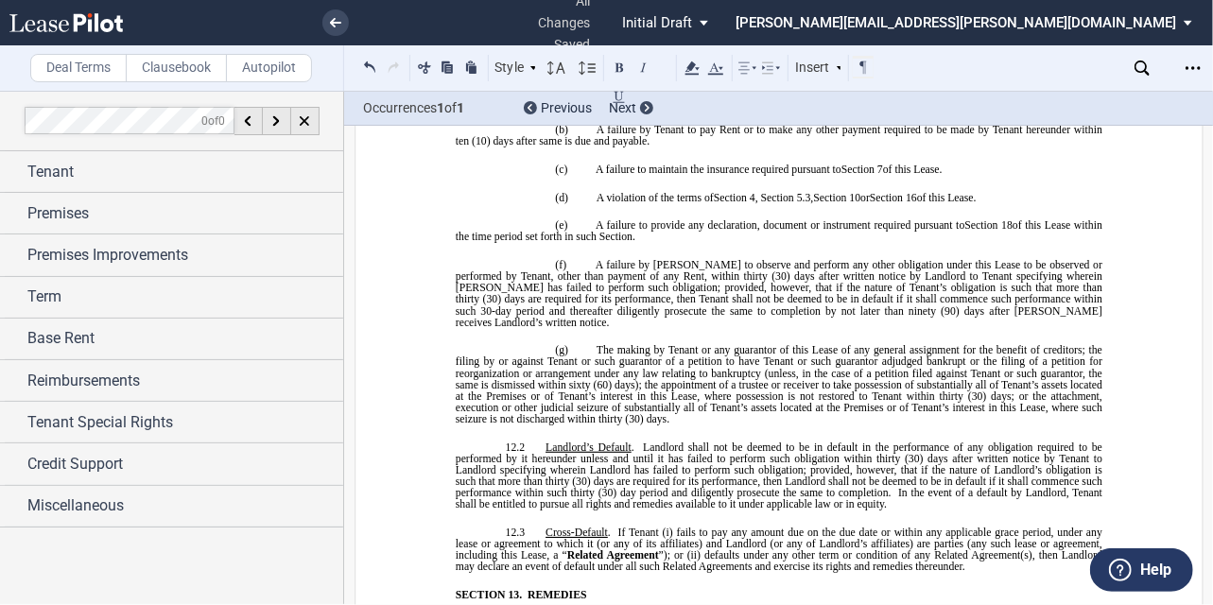
click at [1155, 313] on div "﻿ BASE YEAR TRIPLE NET OUTPATIENT MEDICAL OFFICE LEASE ﻿ ﻿ THIS BASE YEAR TRIPL…" at bounding box center [778, 382] width 849 height 20793
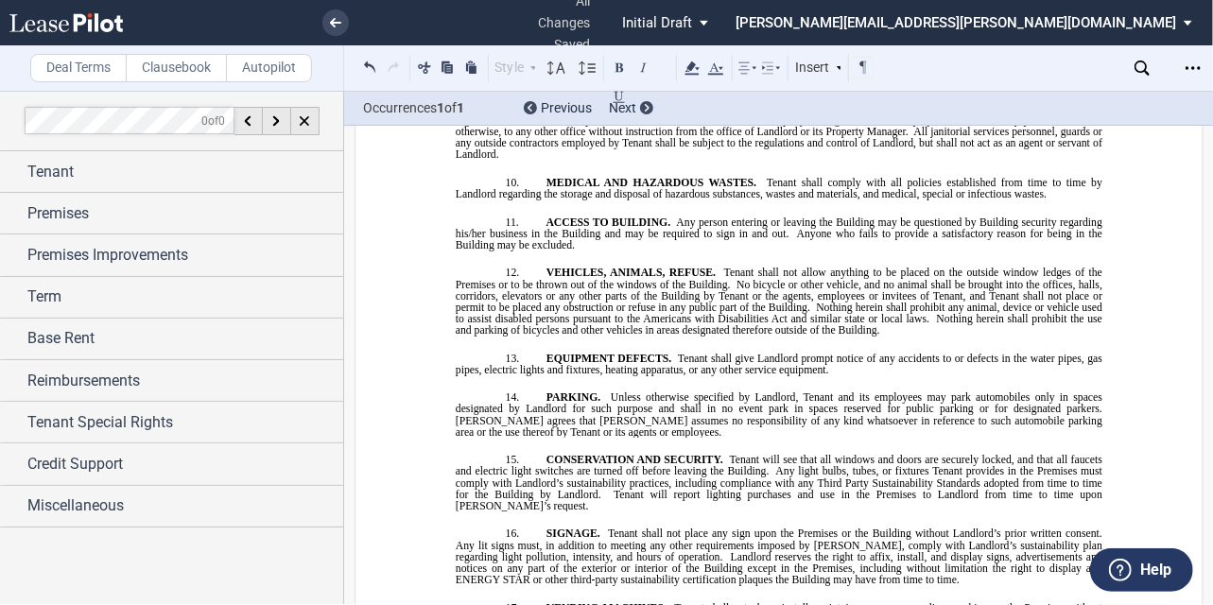
scroll to position [19400, 0]
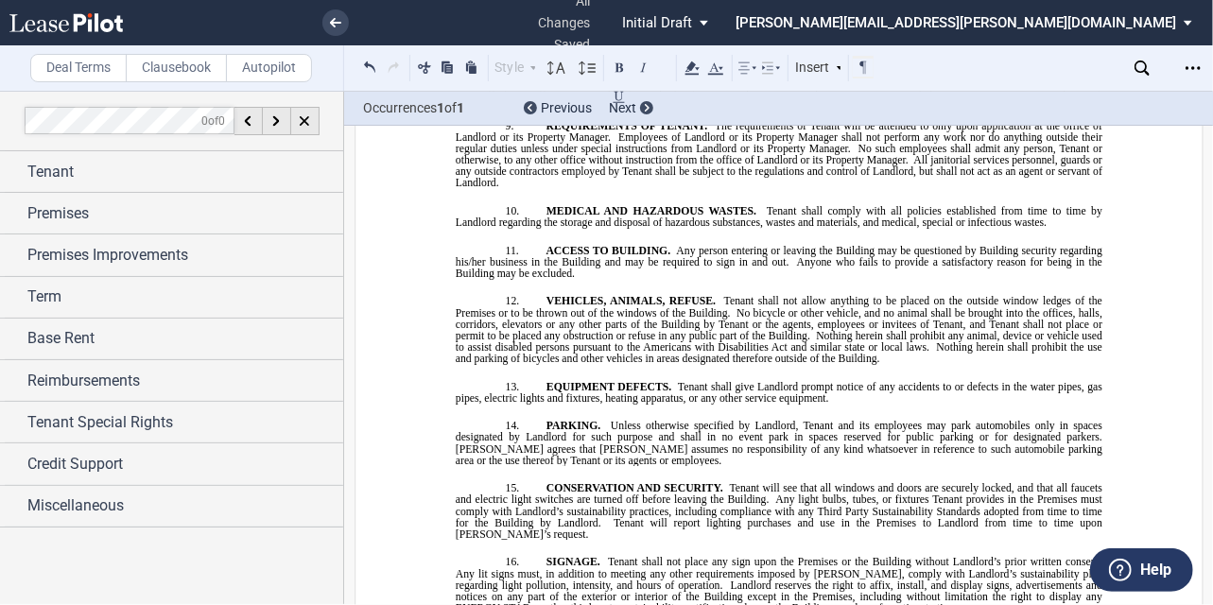
drag, startPoint x: 675, startPoint y: 263, endPoint x: 843, endPoint y: 266, distance: 168.3
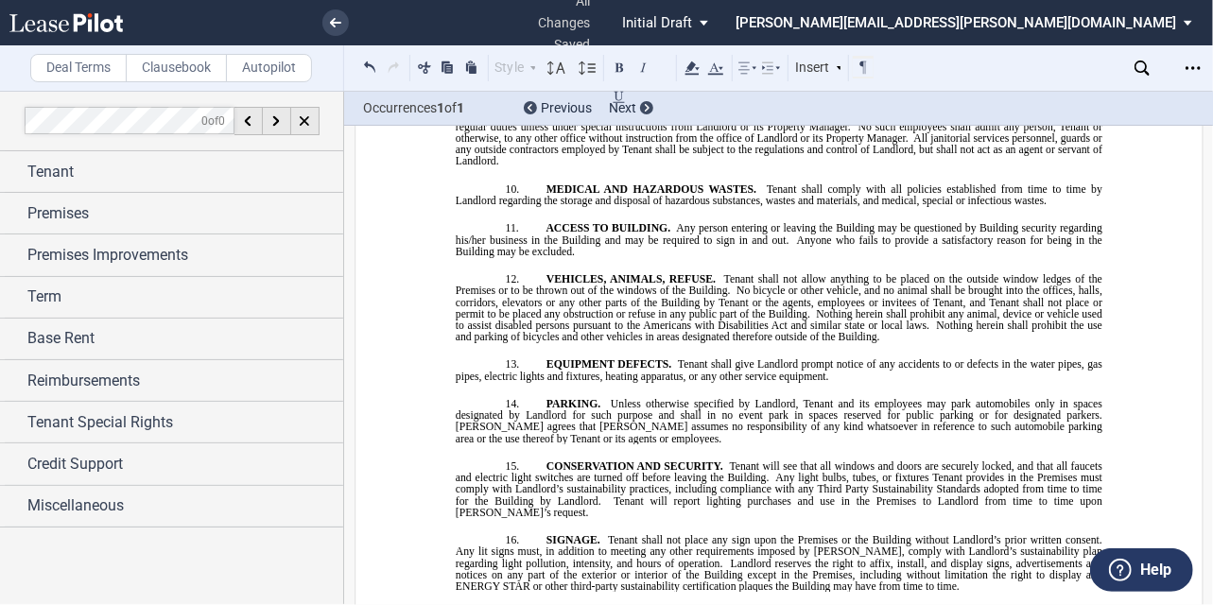
drag, startPoint x: 721, startPoint y: 487, endPoint x: 439, endPoint y: 286, distance: 345.7
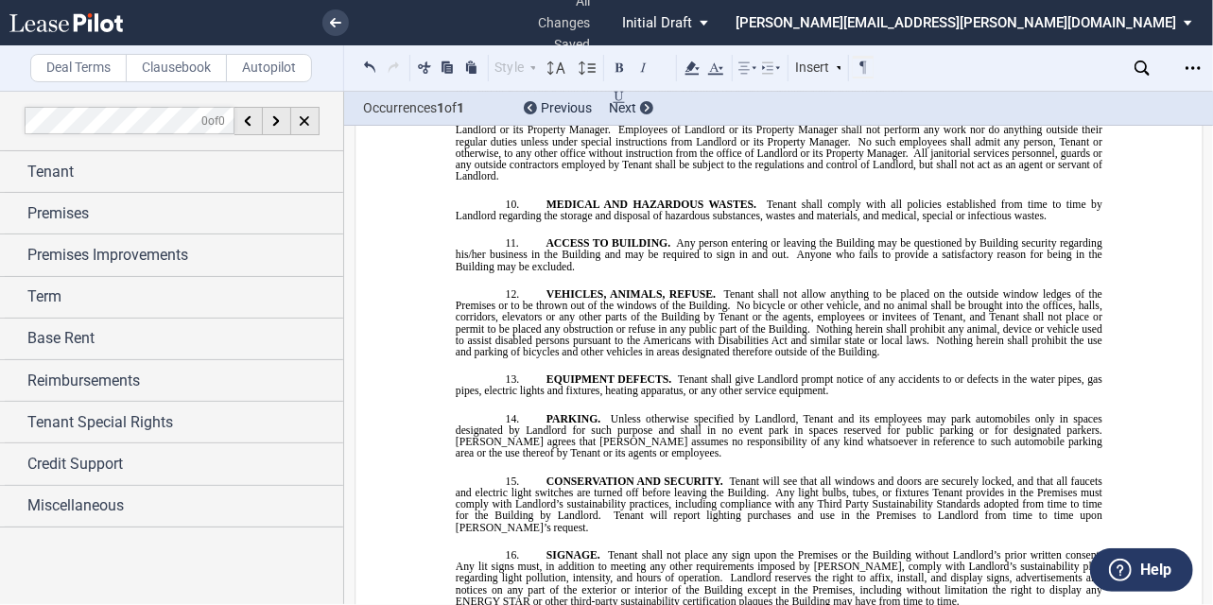
scroll to position [19373, 0]
click at [1196, 66] on icon "Open Lease options menu" at bounding box center [1192, 67] width 15 height 15
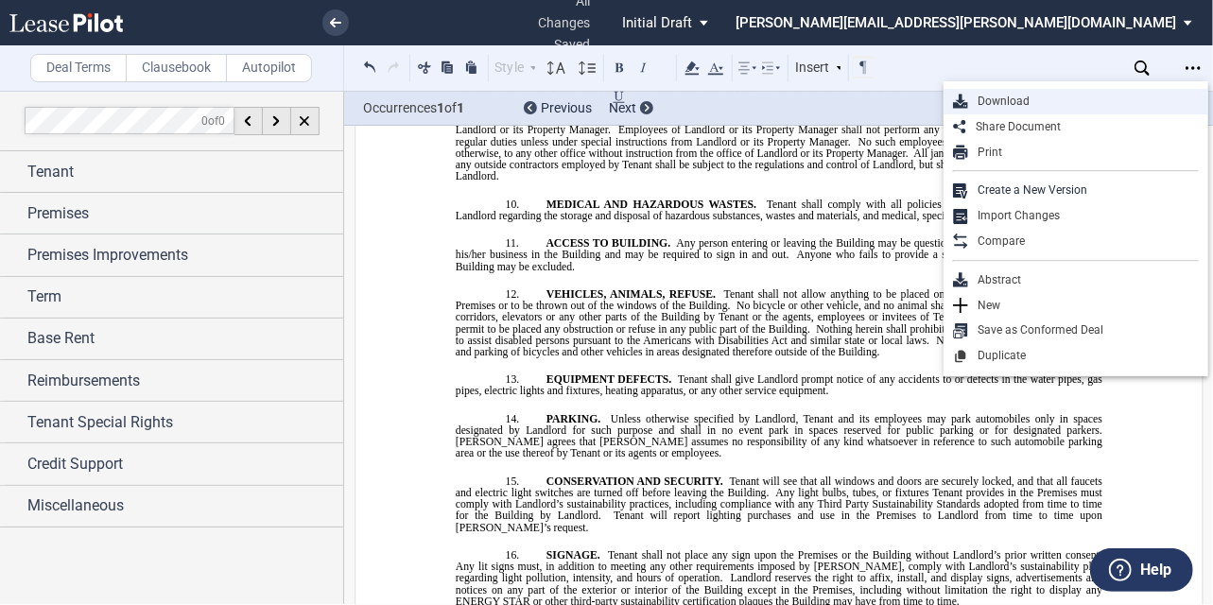
click at [1004, 99] on div "Download" at bounding box center [1083, 102] width 231 height 16
